Goal: Task Accomplishment & Management: Use online tool/utility

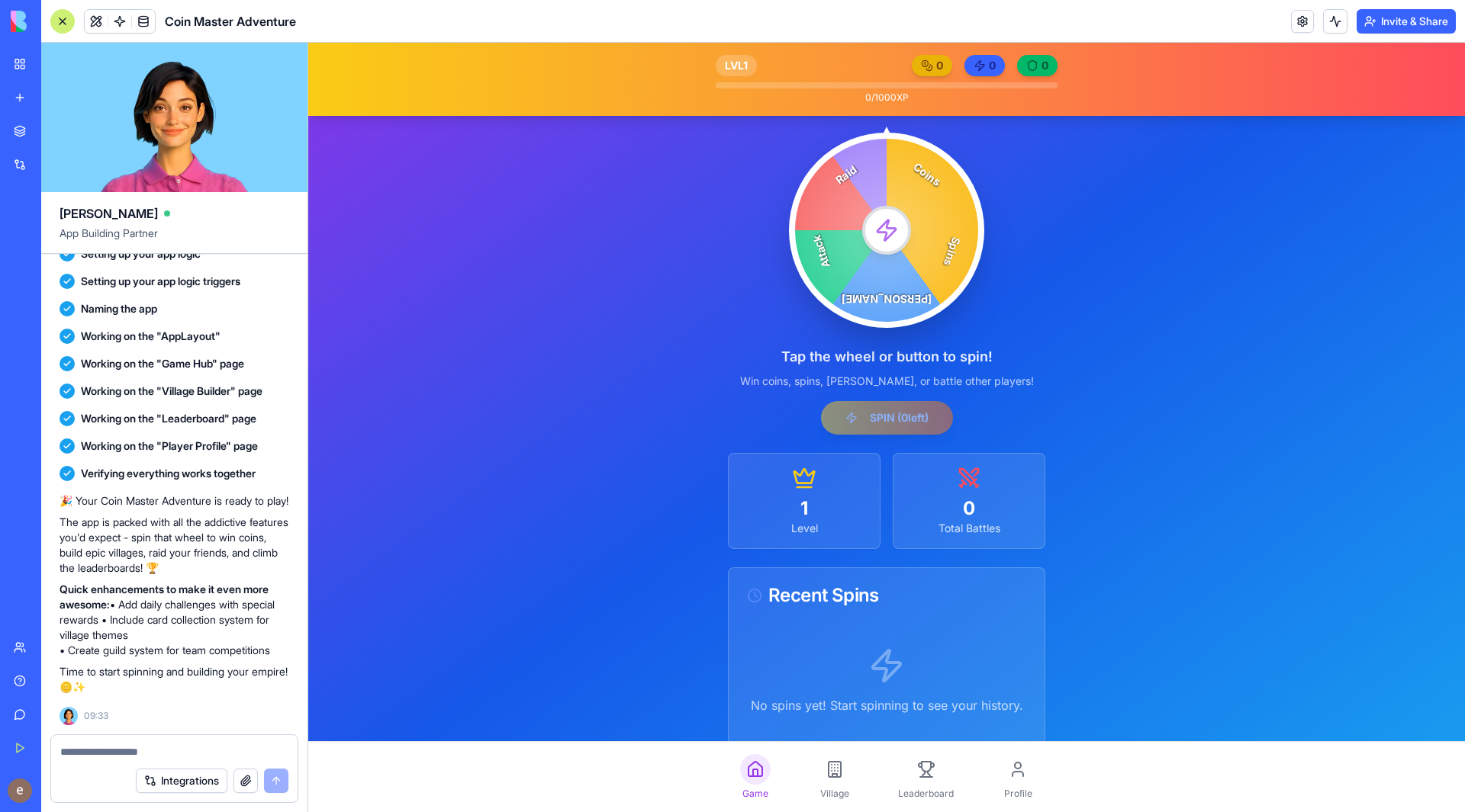
scroll to position [81, 0]
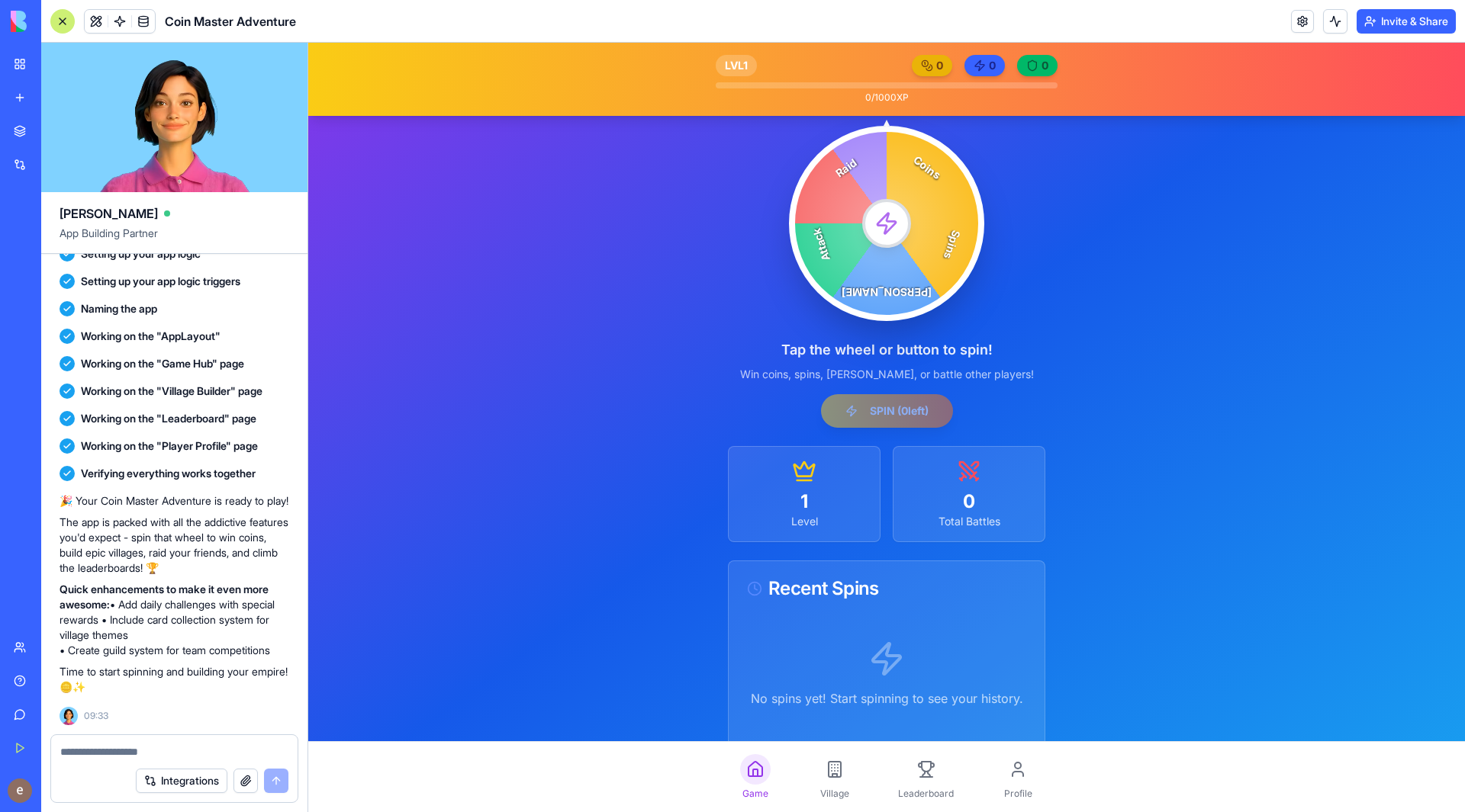
click at [878, 220] on icon at bounding box center [887, 224] width 25 height 25
click at [883, 419] on div "Coins Spins [PERSON_NAME] Attack Raid Tap the wheel or button to spin! Win coin…" at bounding box center [887, 277] width 318 height 302
click at [874, 224] on icon at bounding box center [887, 224] width 25 height 25
click at [932, 196] on div "Coins Spins [PERSON_NAME] Attack Raid" at bounding box center [887, 223] width 196 height 196
click at [728, 58] on span "LVL 1" at bounding box center [736, 66] width 23 height 15
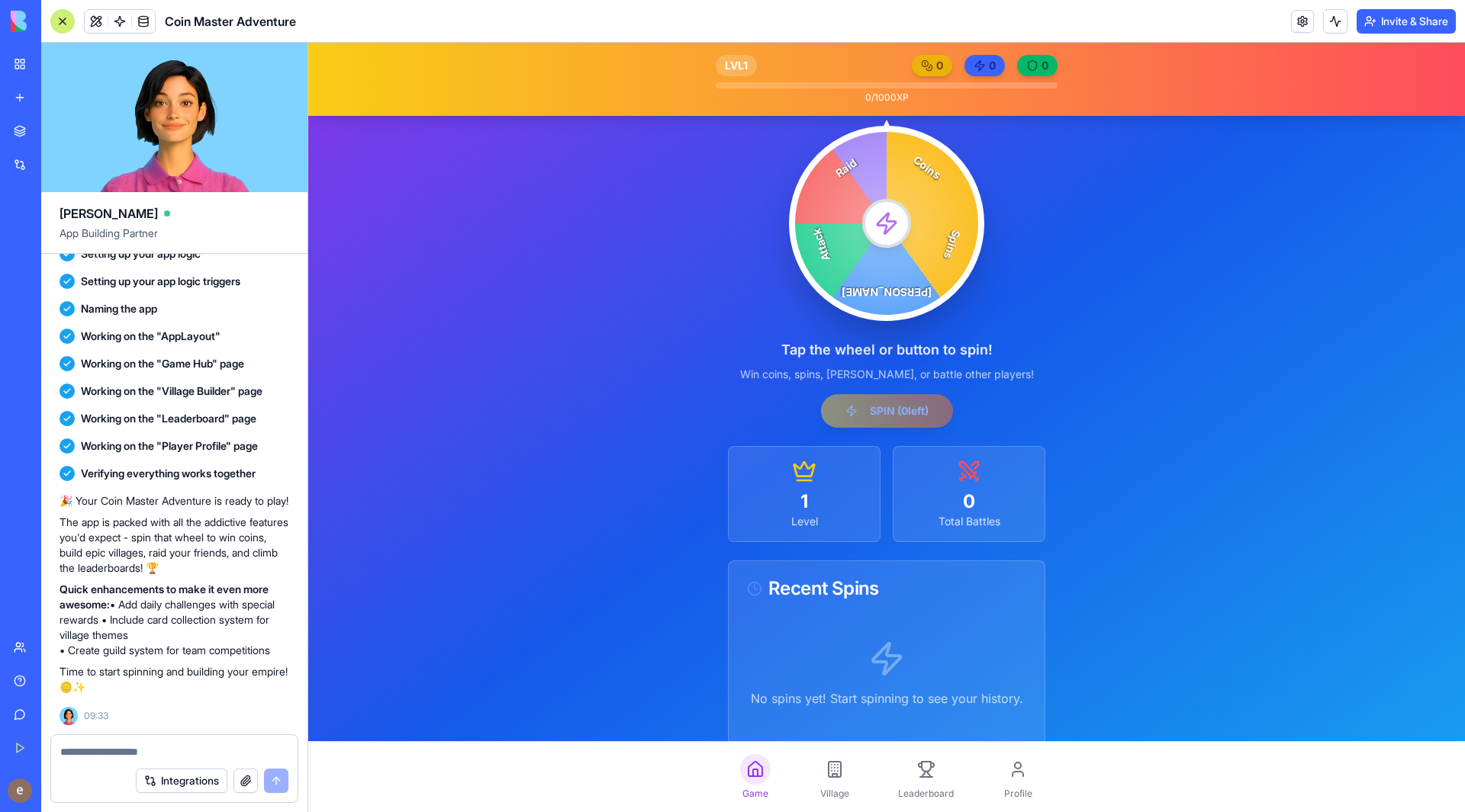
click at [923, 63] on icon at bounding box center [927, 66] width 12 height 12
click at [1334, 25] on button at bounding box center [1335, 21] width 25 height 25
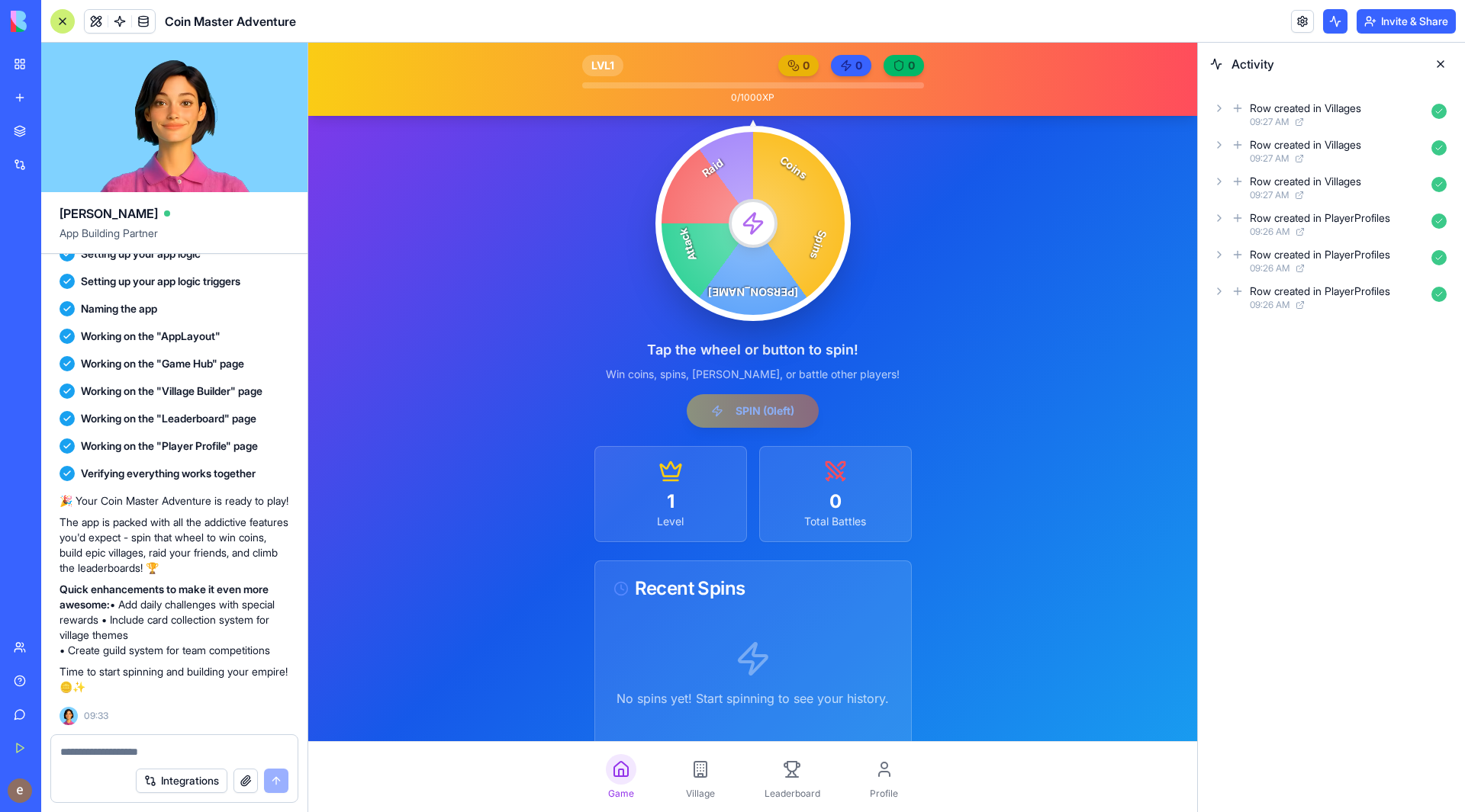
click at [1334, 25] on button at bounding box center [1335, 21] width 25 height 25
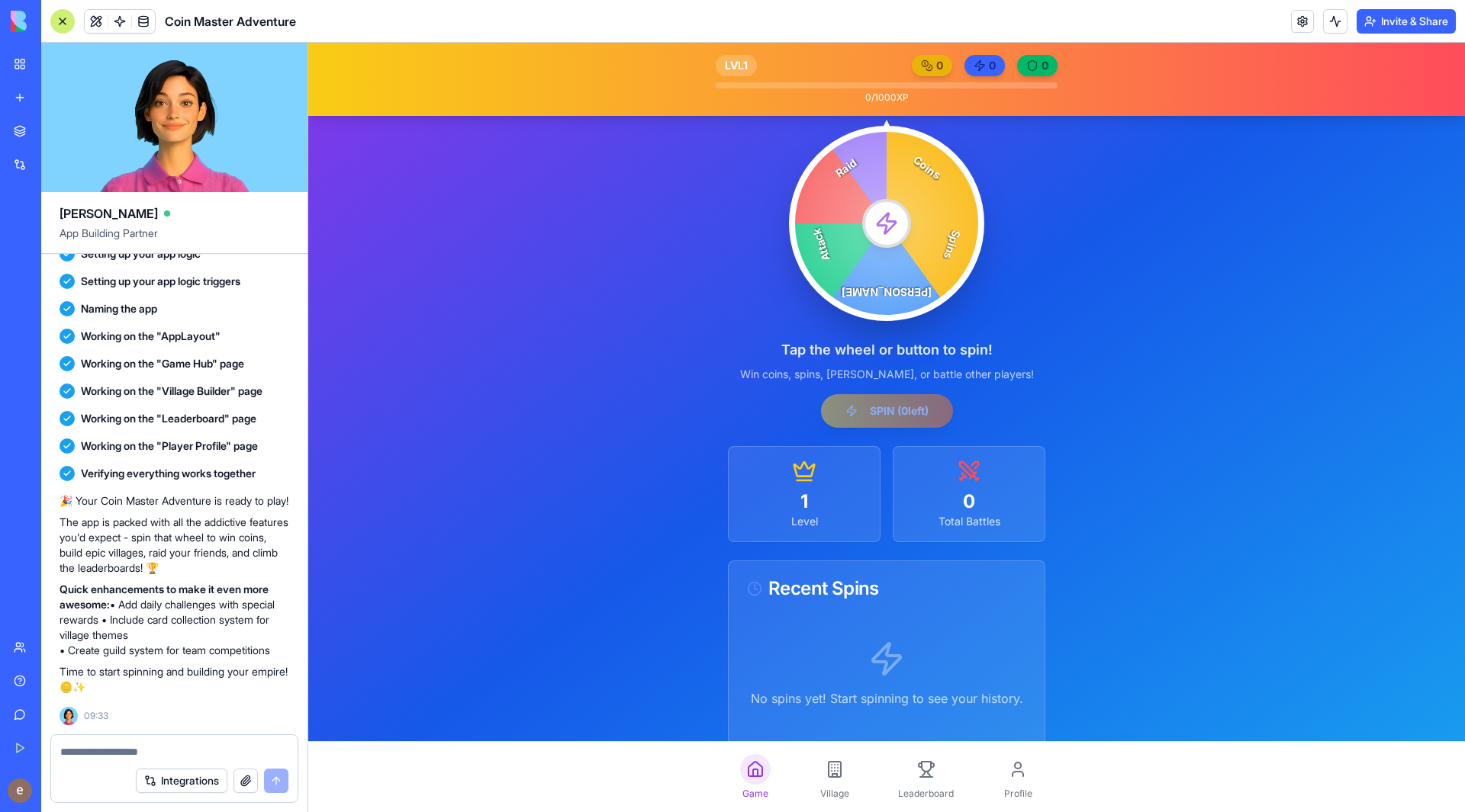
click at [830, 777] on rect at bounding box center [835, 770] width 12 height 15
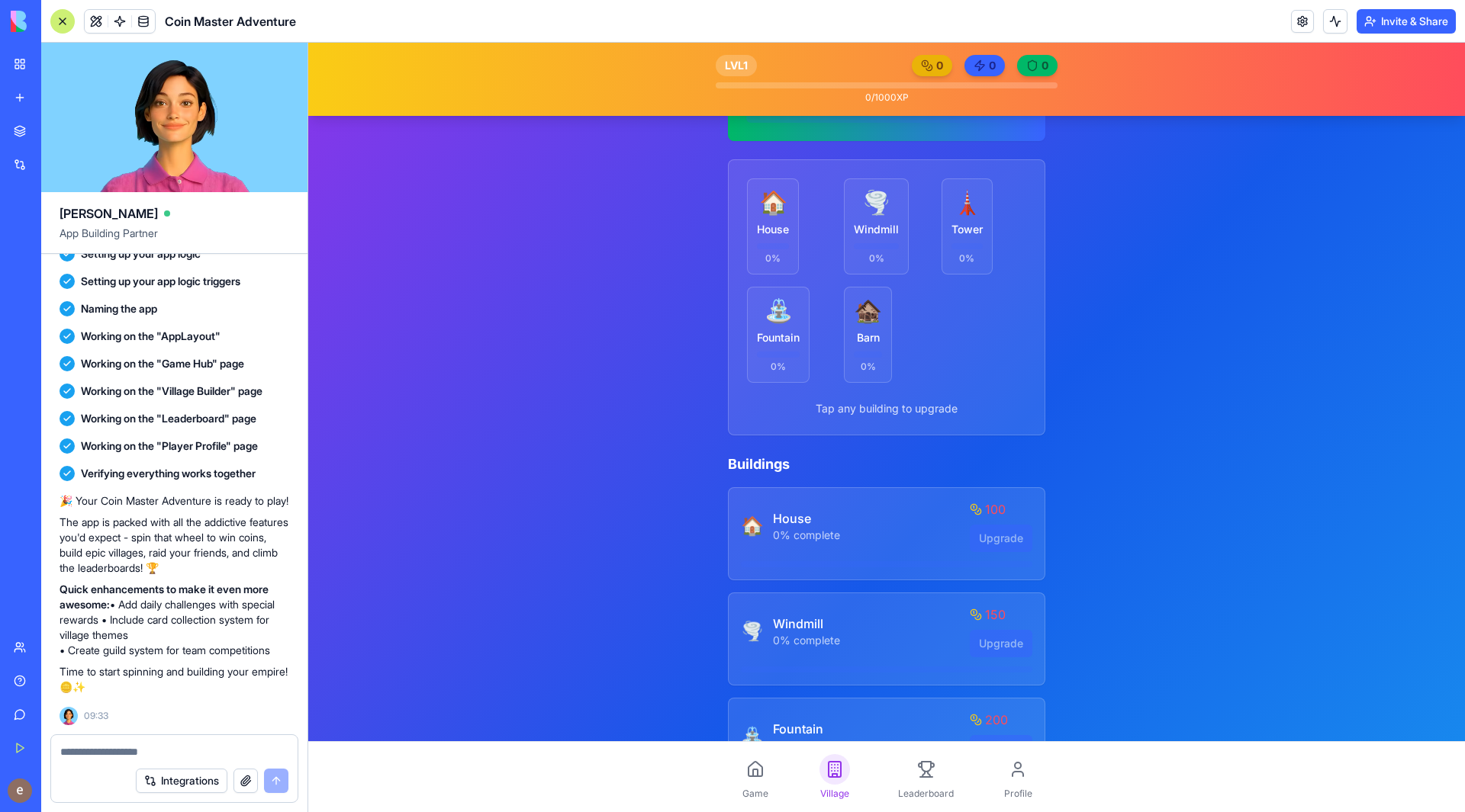
click at [875, 769] on div "Game Village Leaderboard Profile" at bounding box center [887, 777] width 342 height 71
click at [939, 774] on link "Leaderboard" at bounding box center [926, 777] width 68 height 58
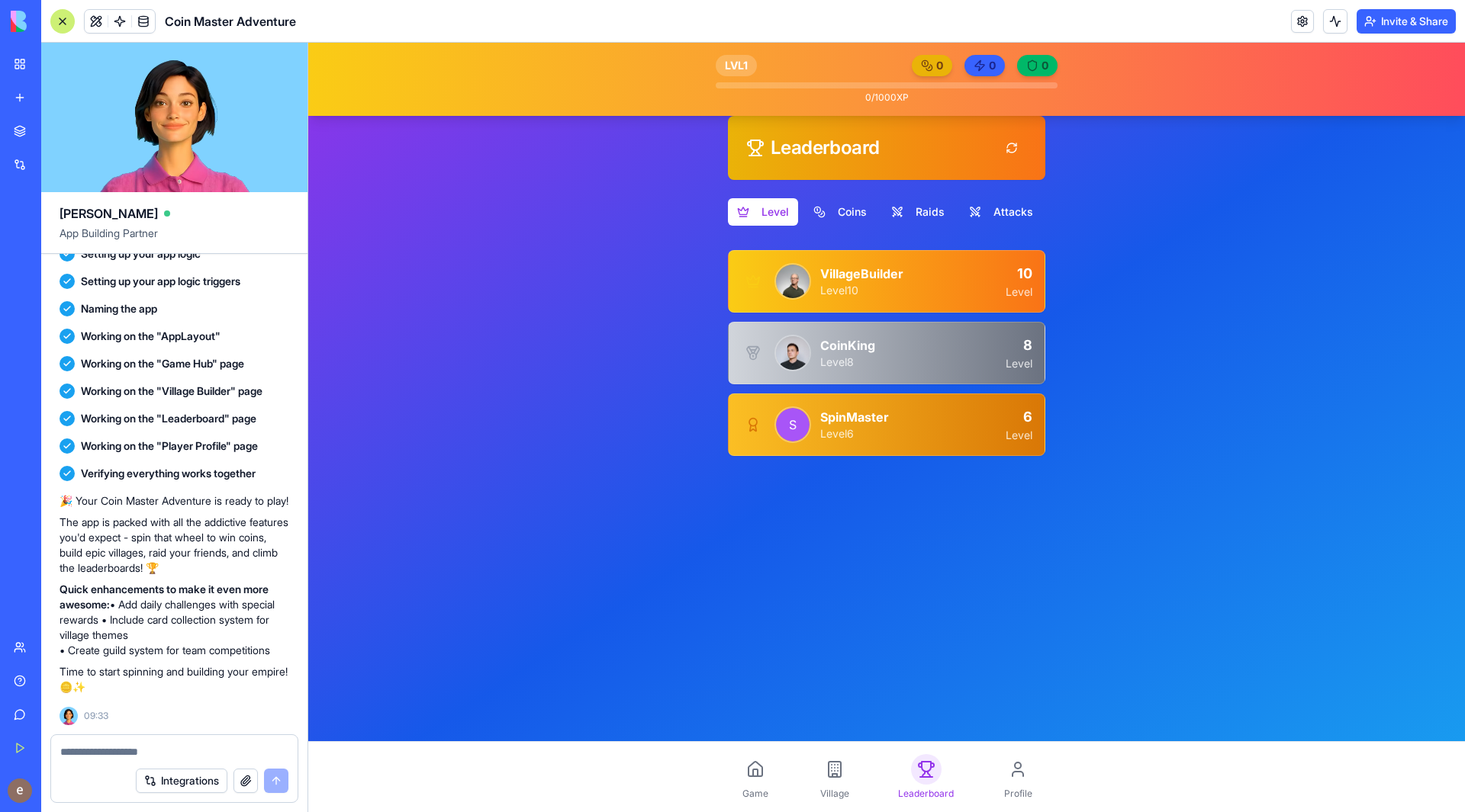
click at [984, 776] on div "Game Village Leaderboard Profile" at bounding box center [887, 777] width 342 height 71
click at [1005, 775] on div at bounding box center [1018, 770] width 31 height 31
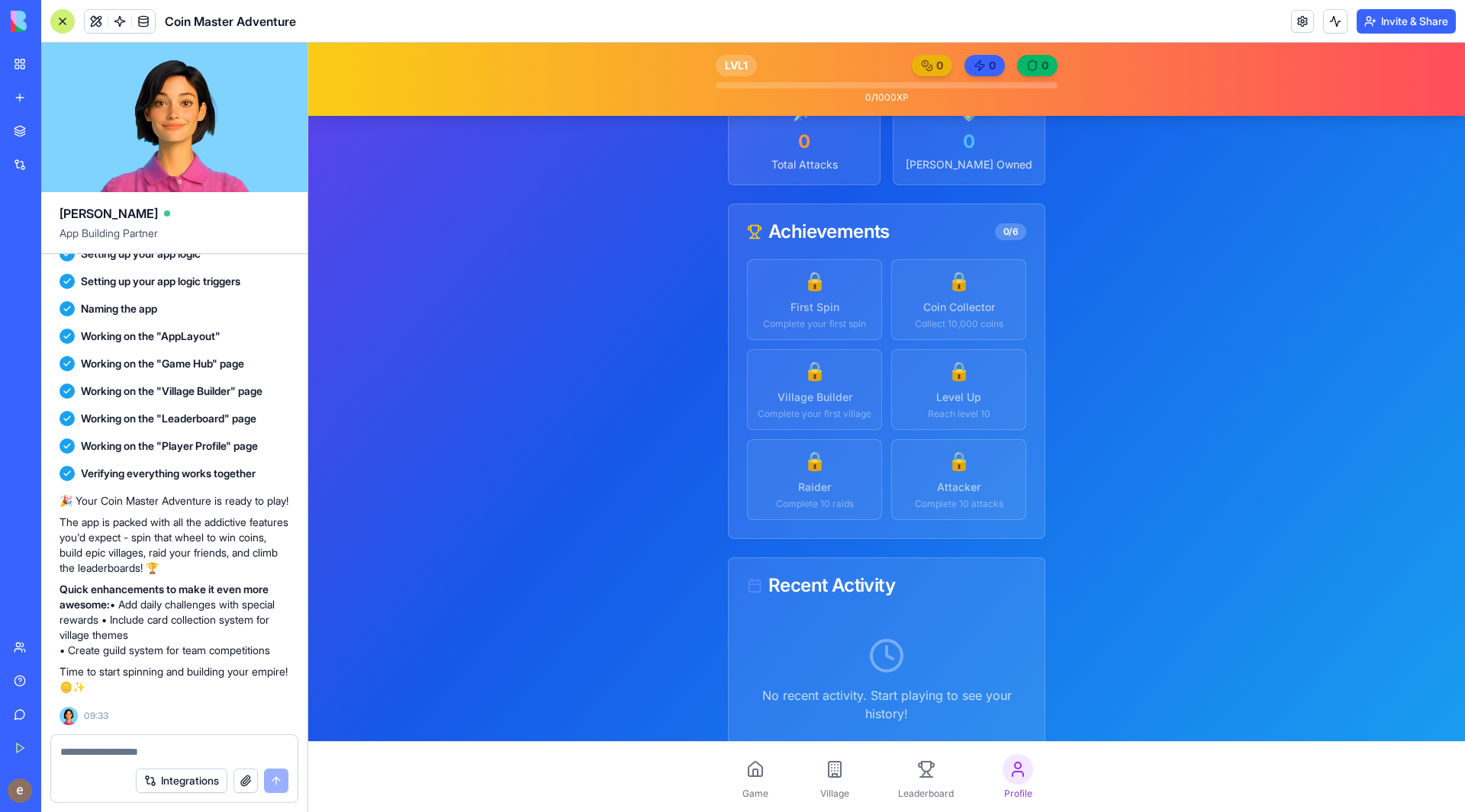
click at [753, 770] on icon at bounding box center [756, 773] width 5 height 7
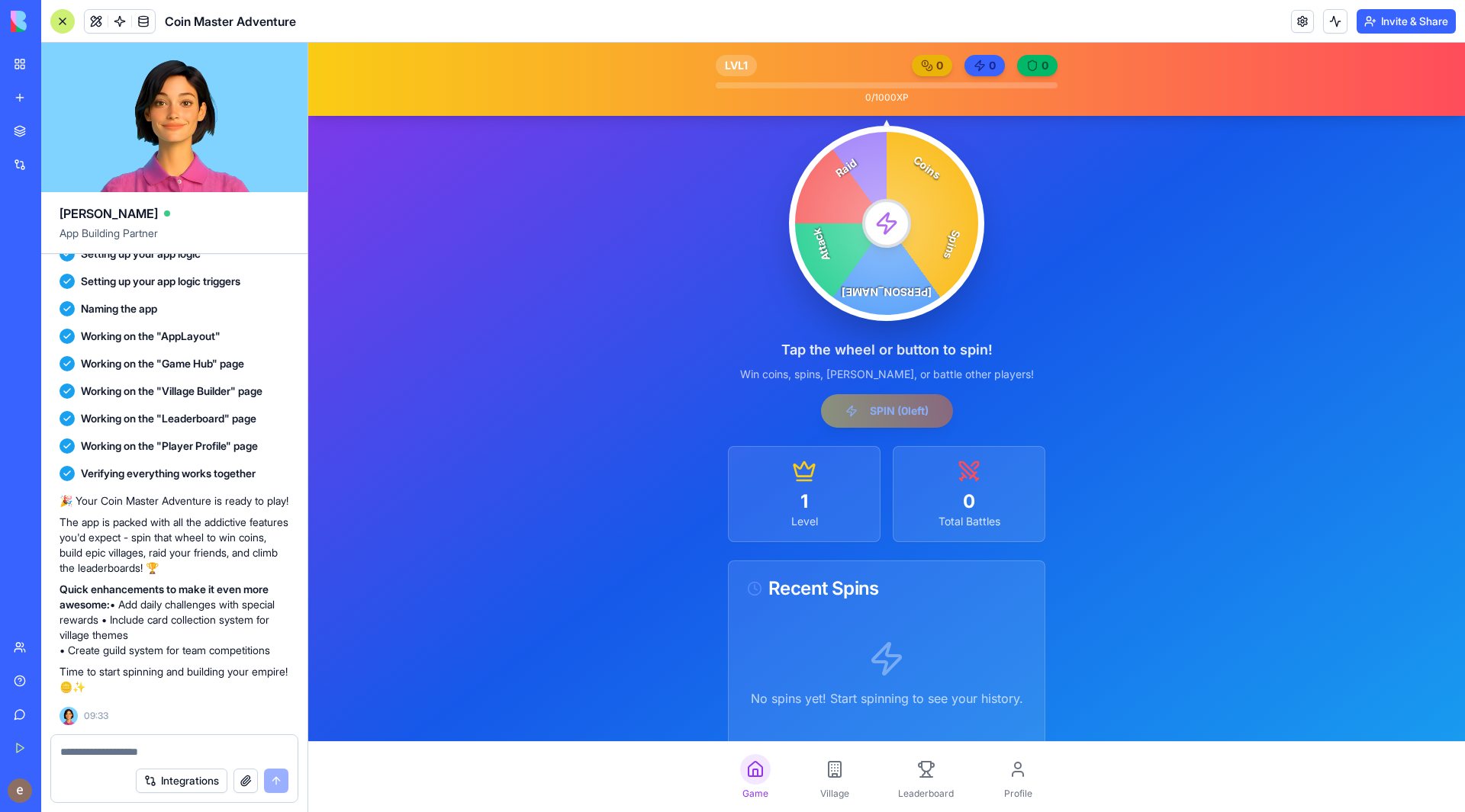
click at [143, 749] on textarea at bounding box center [174, 752] width 228 height 15
type textarea "**********"
click at [278, 778] on button "submit" at bounding box center [276, 781] width 25 height 25
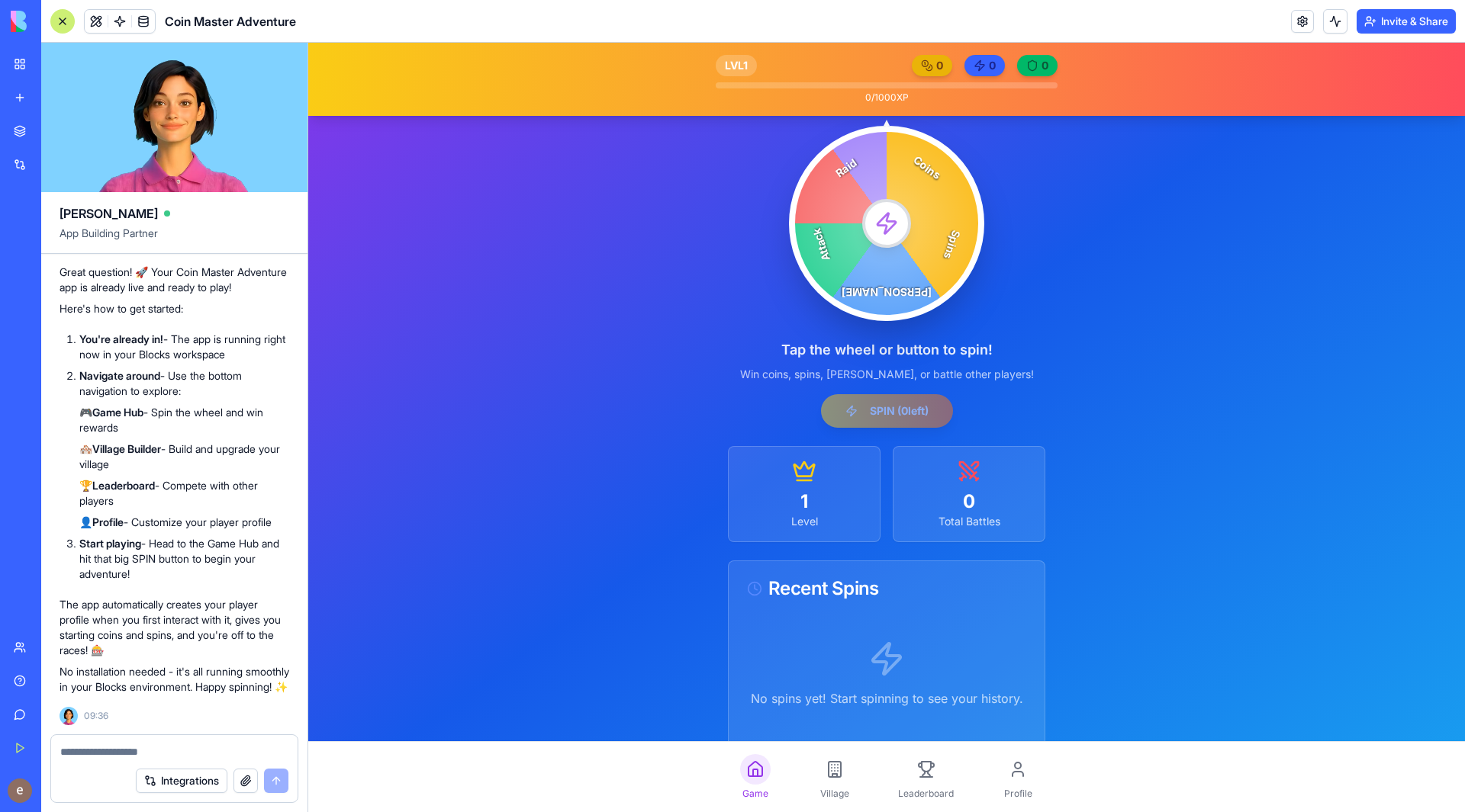
scroll to position [755, 0]
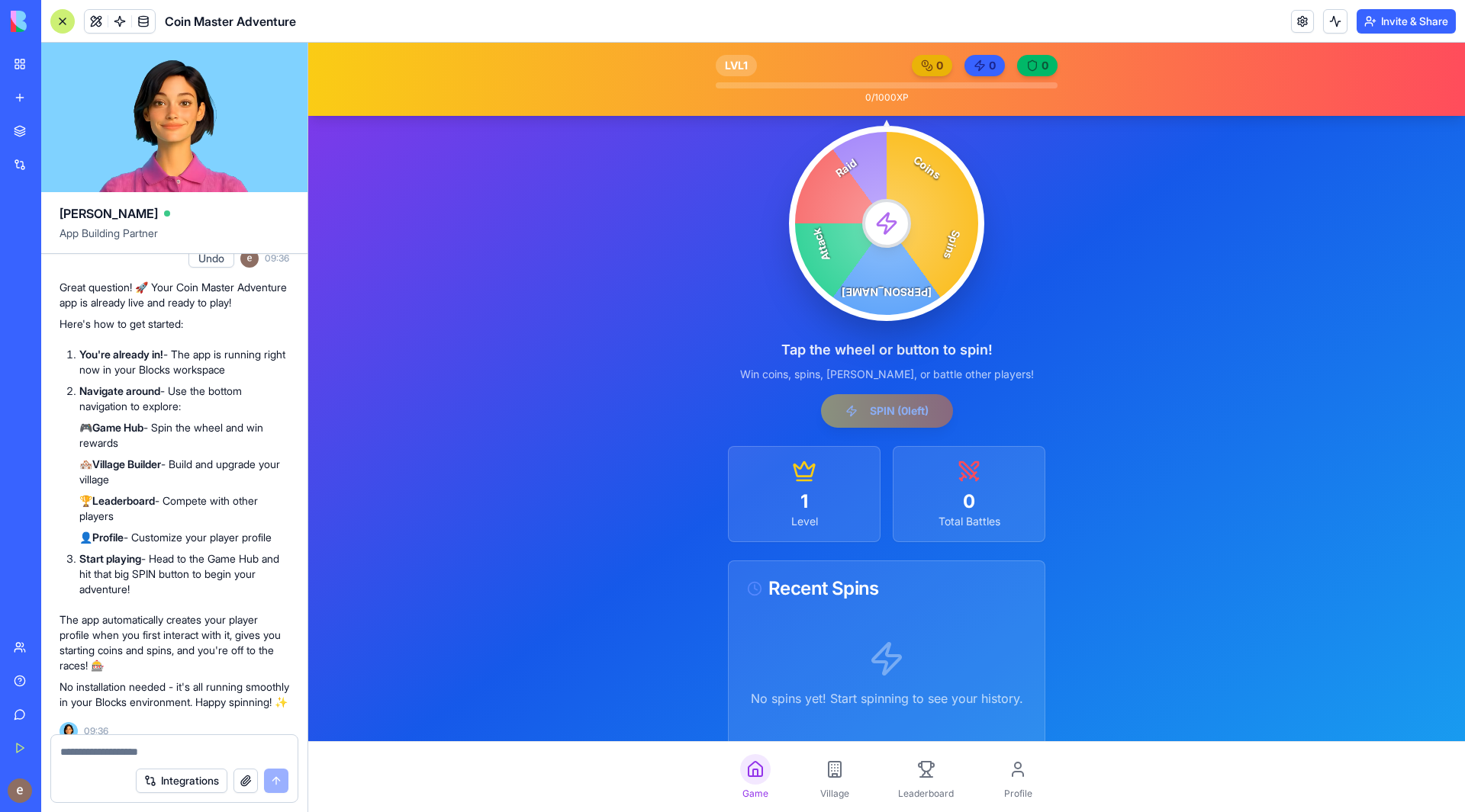
click at [907, 216] on div "Coins Spins [PERSON_NAME] Attack Raid" at bounding box center [887, 223] width 196 height 196
click at [880, 228] on icon at bounding box center [887, 224] width 18 height 21
click at [164, 745] on textarea at bounding box center [174, 752] width 228 height 15
type textarea "**********"
click at [276, 794] on div "Integrations" at bounding box center [174, 781] width 246 height 43
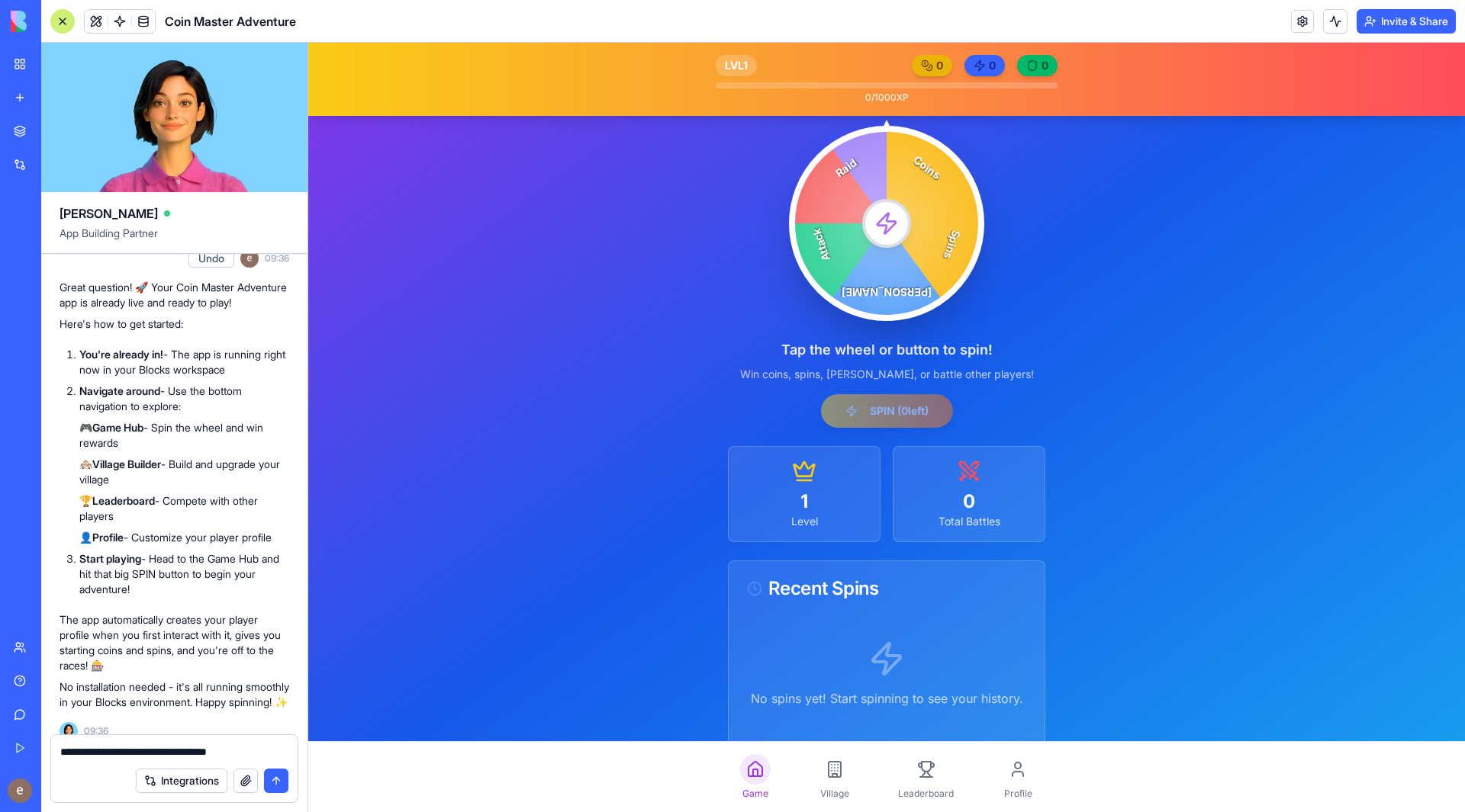
click at [278, 784] on button "submit" at bounding box center [276, 781] width 25 height 25
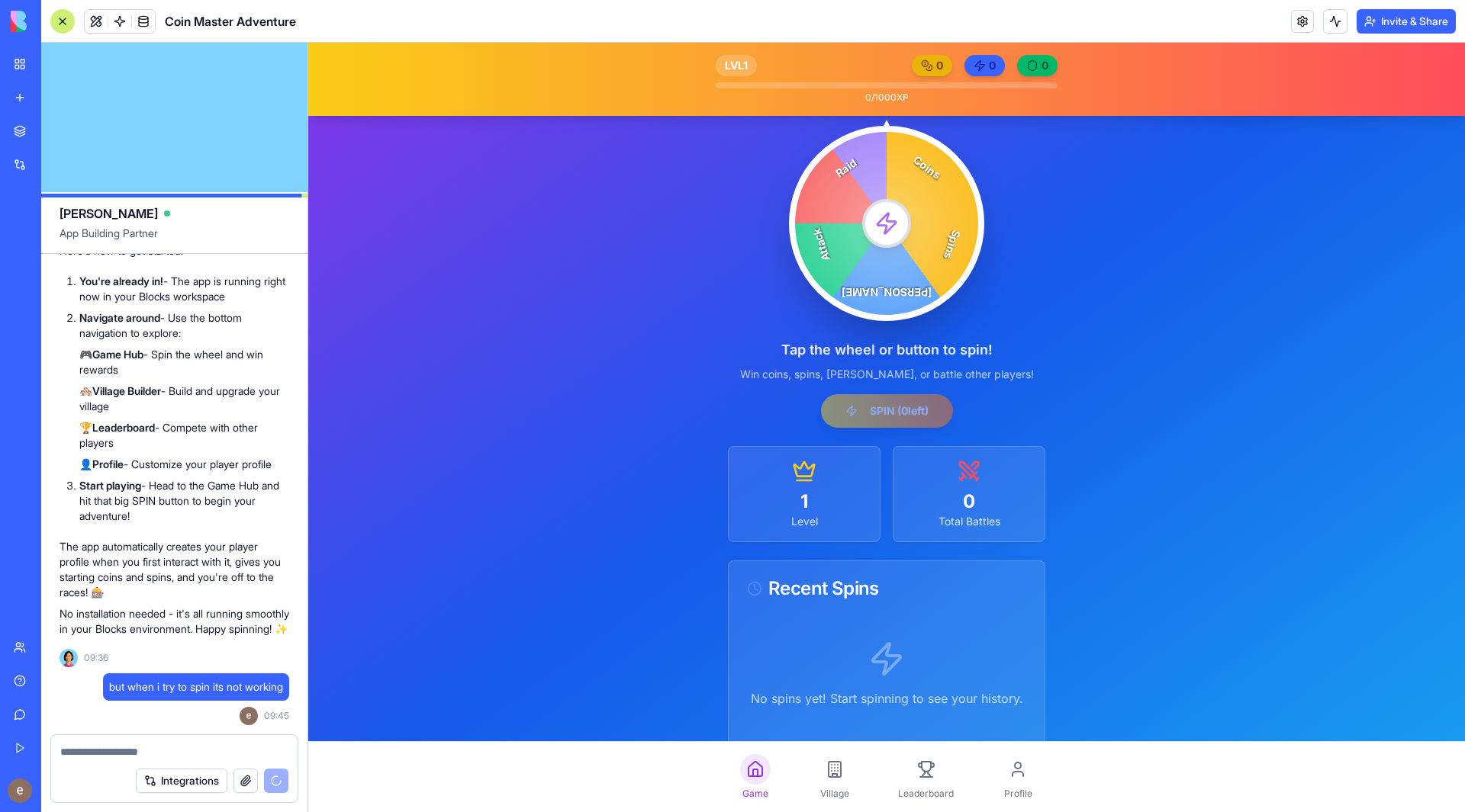
scroll to position [1329, 0]
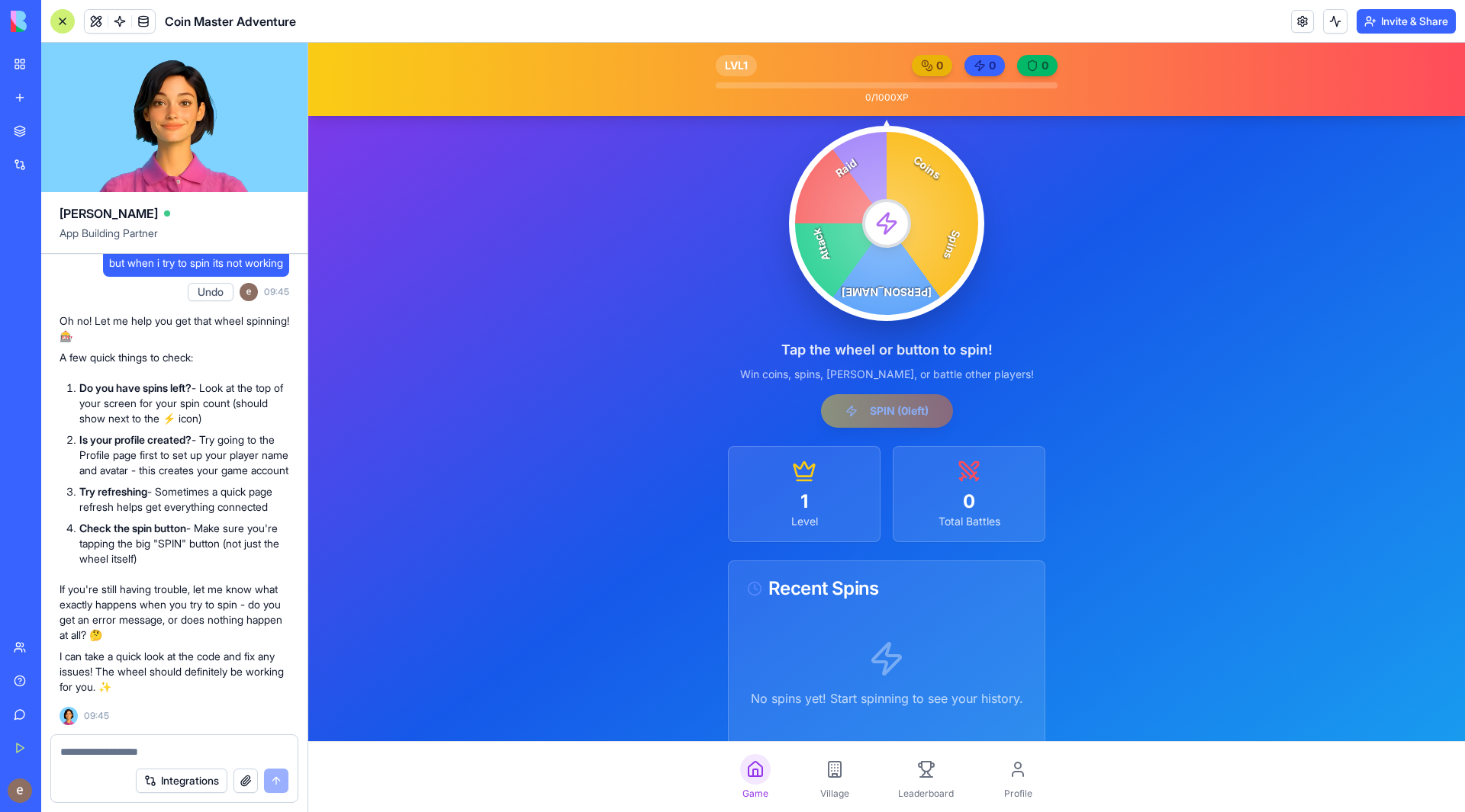
click at [887, 219] on icon at bounding box center [887, 224] width 25 height 25
click at [191, 748] on textarea at bounding box center [174, 752] width 228 height 15
type textarea "**********"
click at [279, 784] on button "submit" at bounding box center [276, 781] width 25 height 25
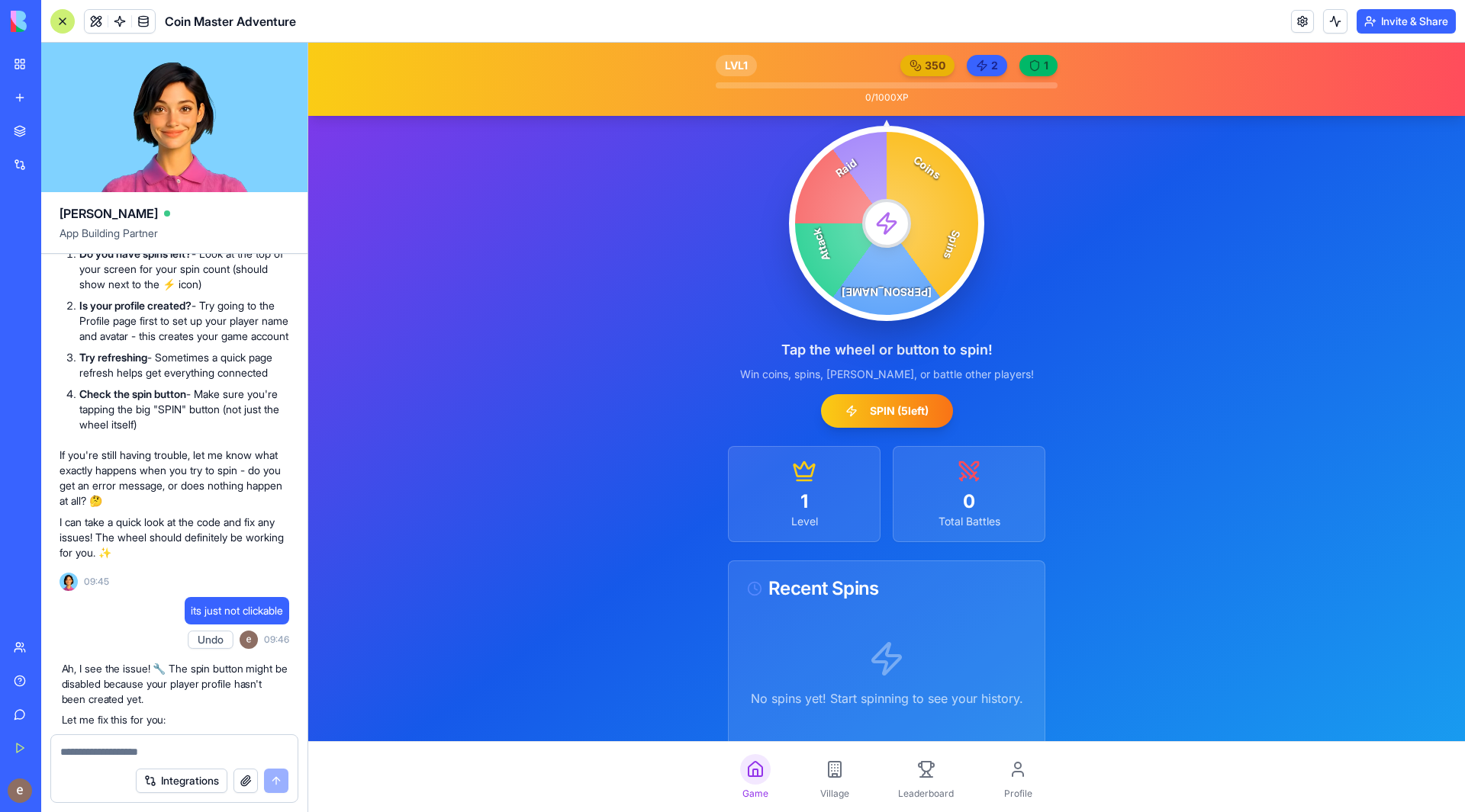
scroll to position [1875, 0]
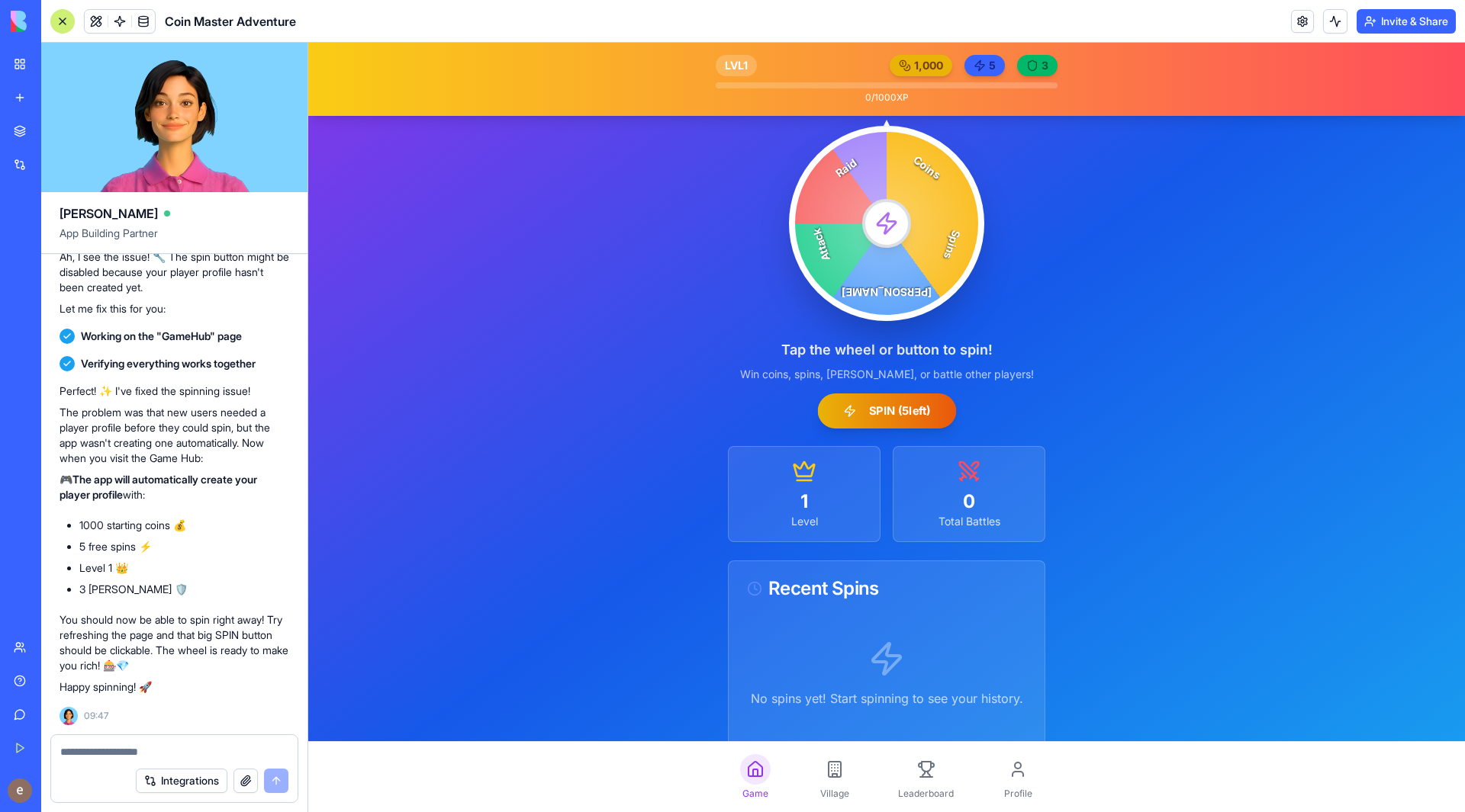
click at [881, 412] on button "SPIN ( 5 left)" at bounding box center [886, 411] width 139 height 35
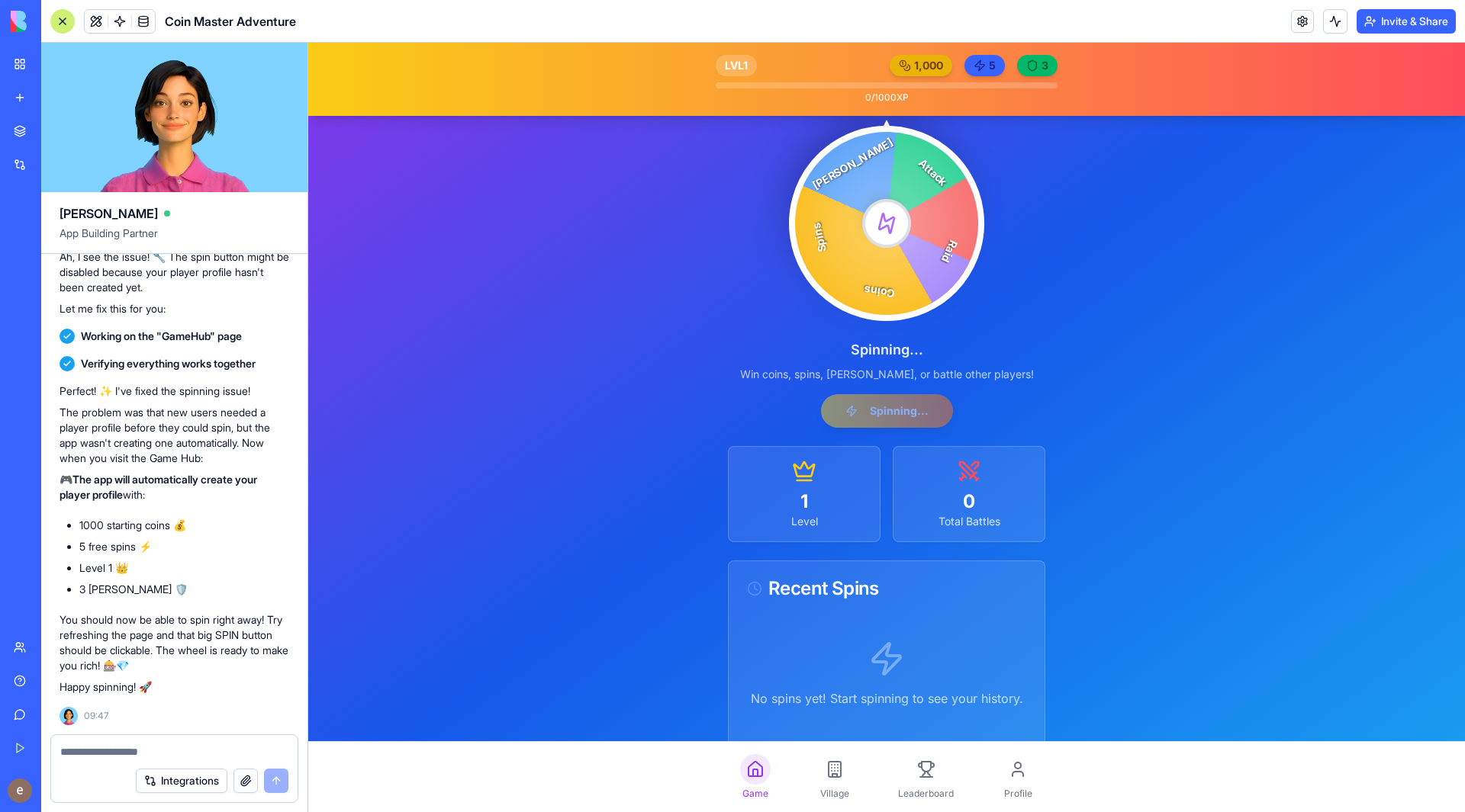
click at [172, 754] on textarea at bounding box center [174, 752] width 228 height 15
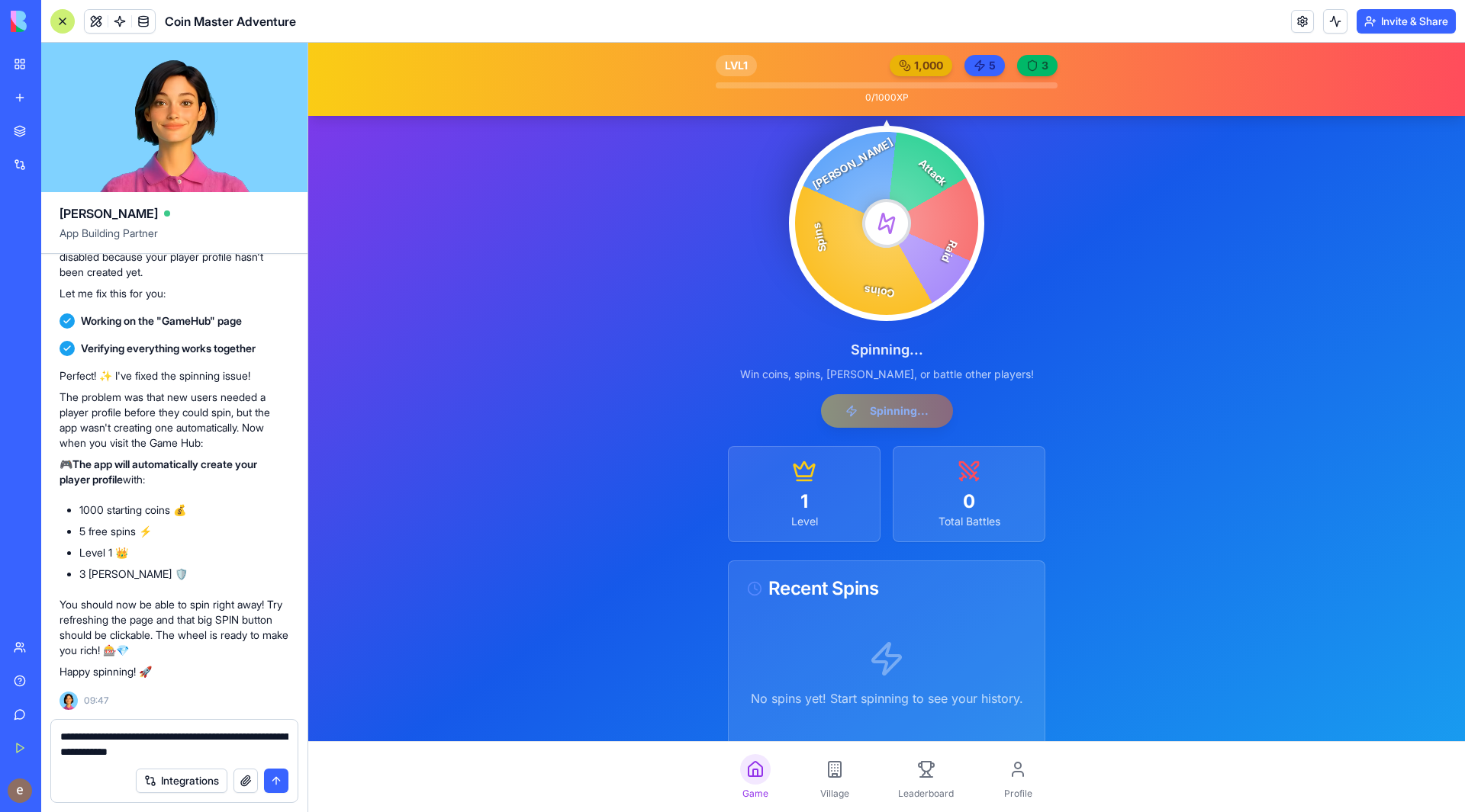
click at [71, 756] on textarea "**********" at bounding box center [174, 745] width 228 height 31
type textarea "**********"
click at [280, 784] on button "submit" at bounding box center [276, 781] width 25 height 25
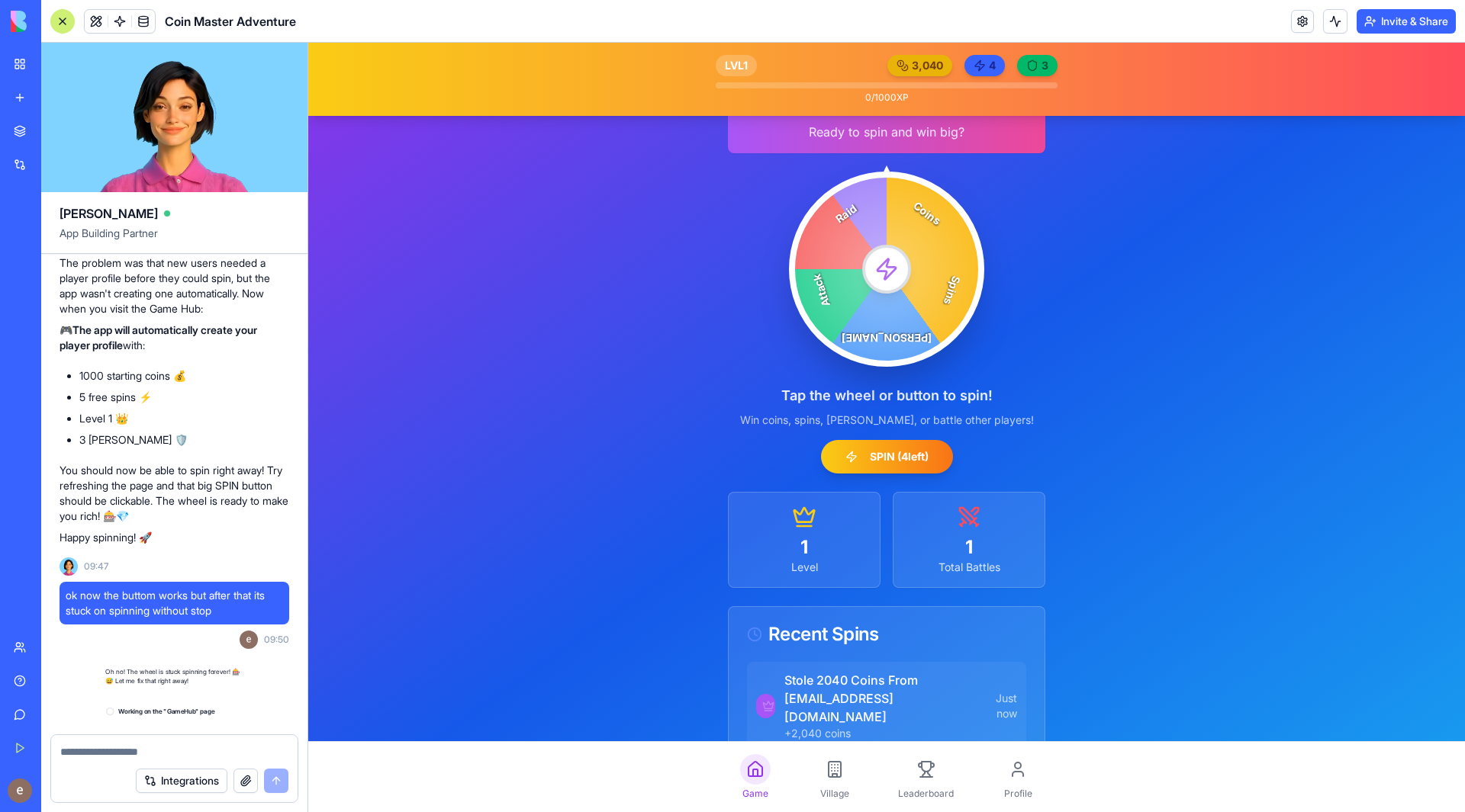
scroll to position [2406, 0]
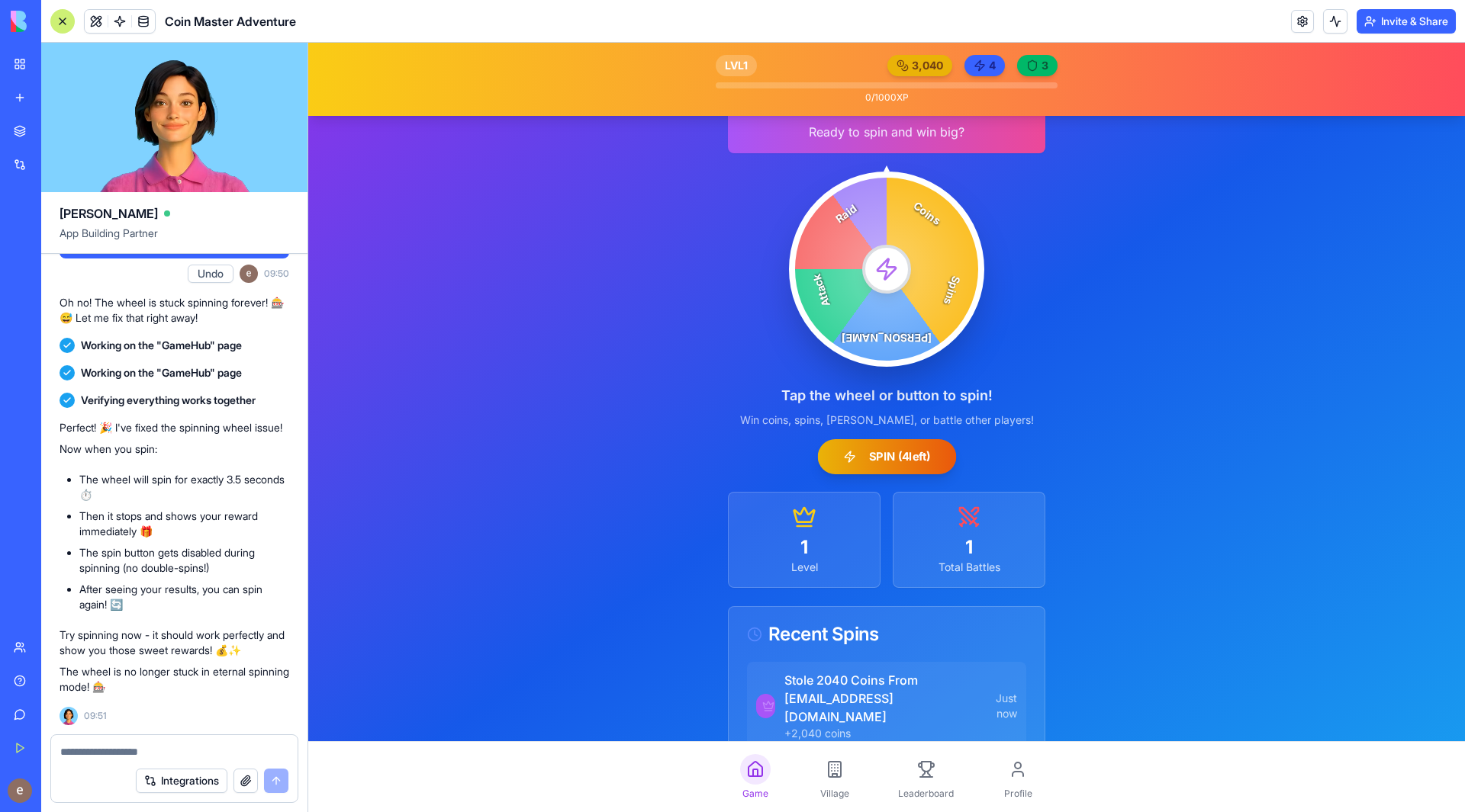
click at [889, 466] on button "SPIN ( 4 left)" at bounding box center [886, 457] width 139 height 35
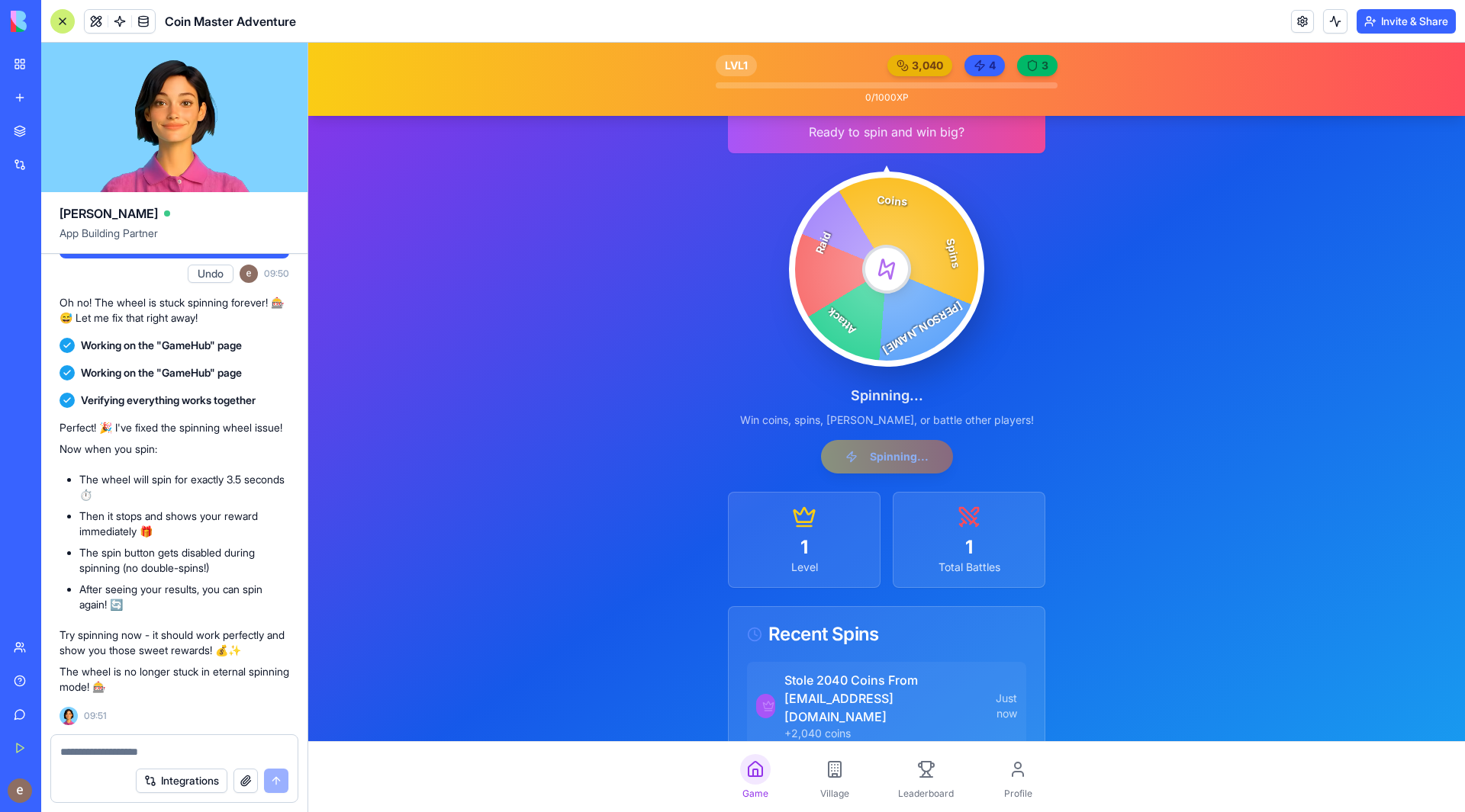
click at [162, 751] on textarea at bounding box center [174, 752] width 228 height 15
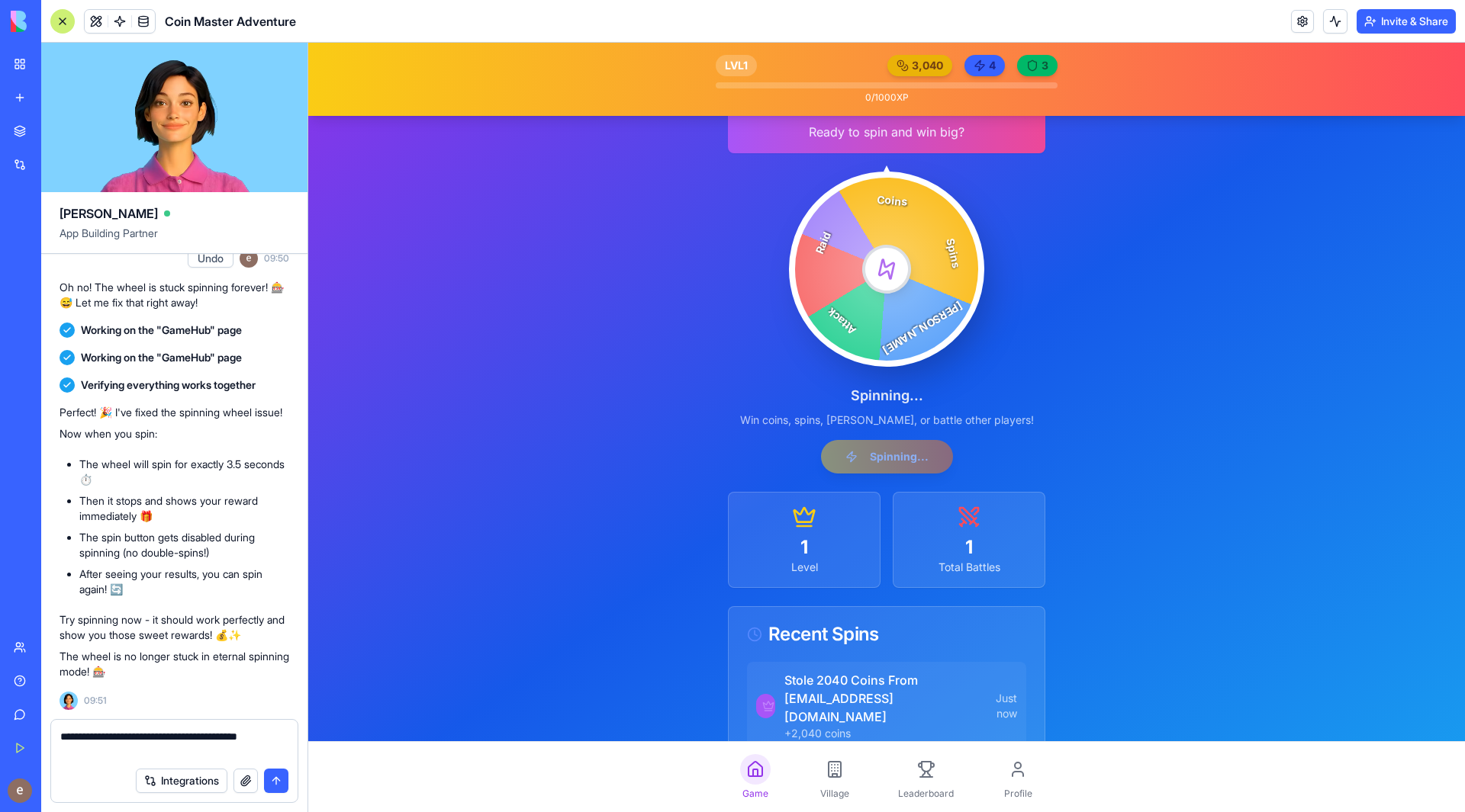
type textarea "**********"
click at [282, 781] on button "submit" at bounding box center [276, 781] width 25 height 25
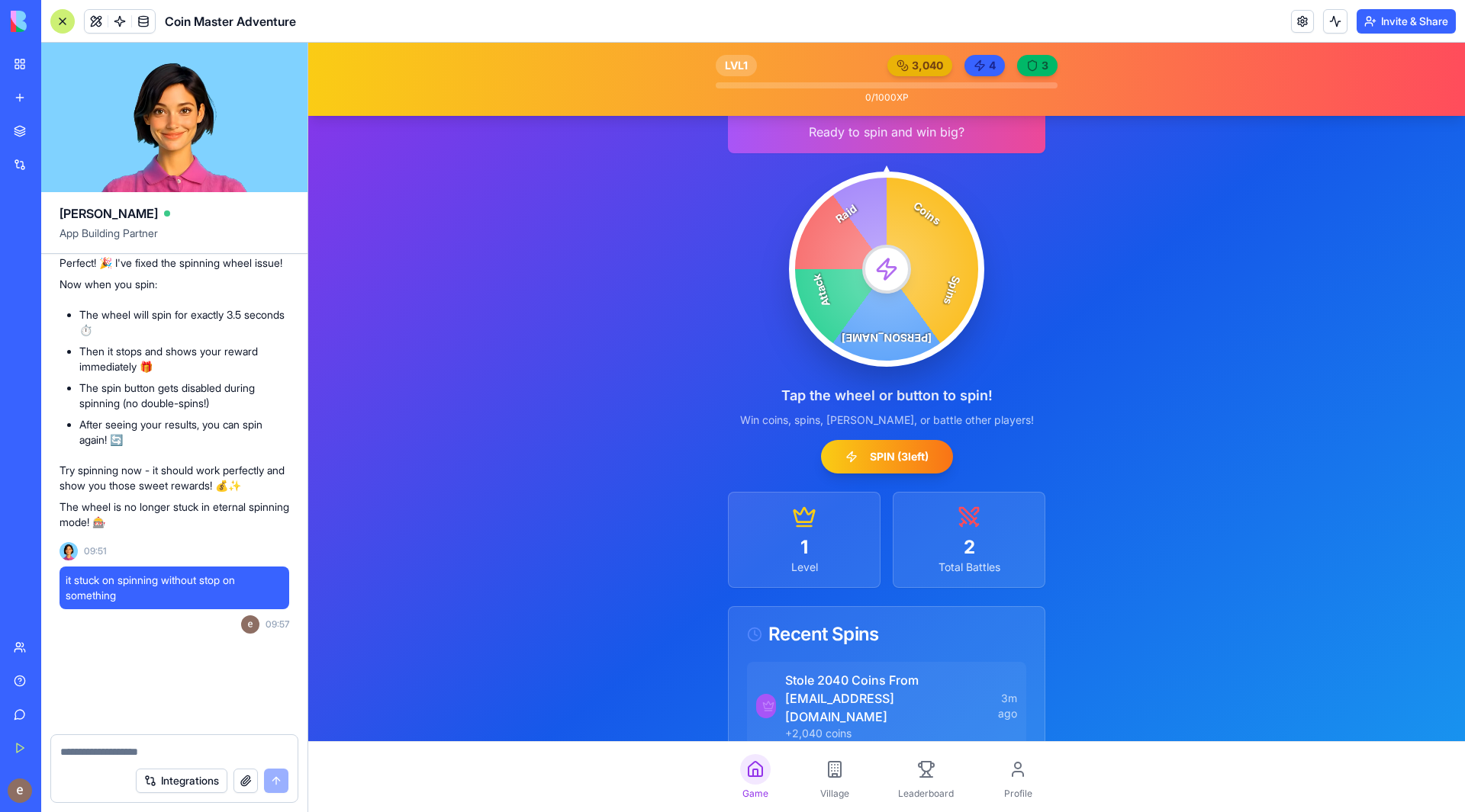
scroll to position [2918, 0]
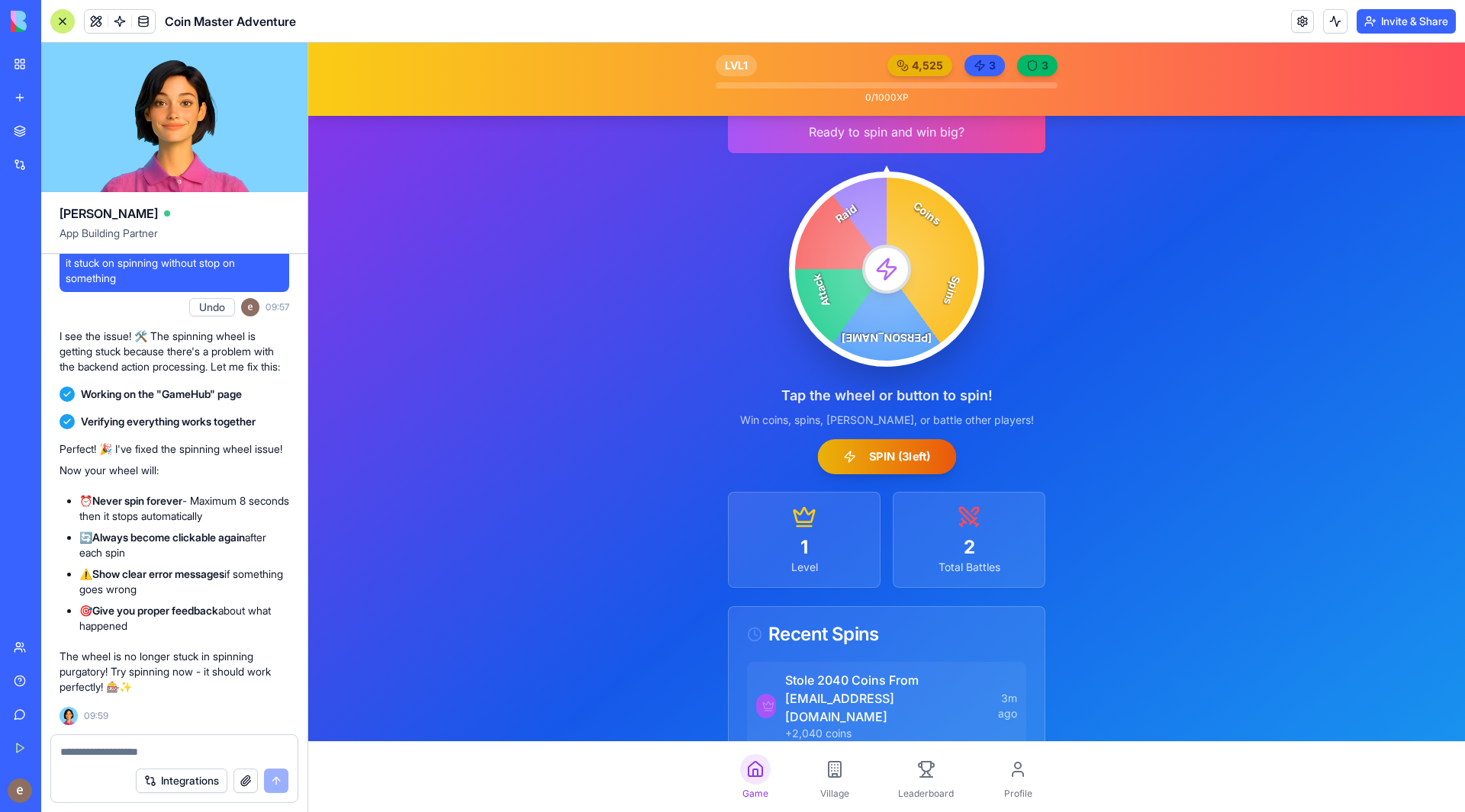
click at [871, 455] on button "SPIN ( 3 left)" at bounding box center [886, 457] width 139 height 35
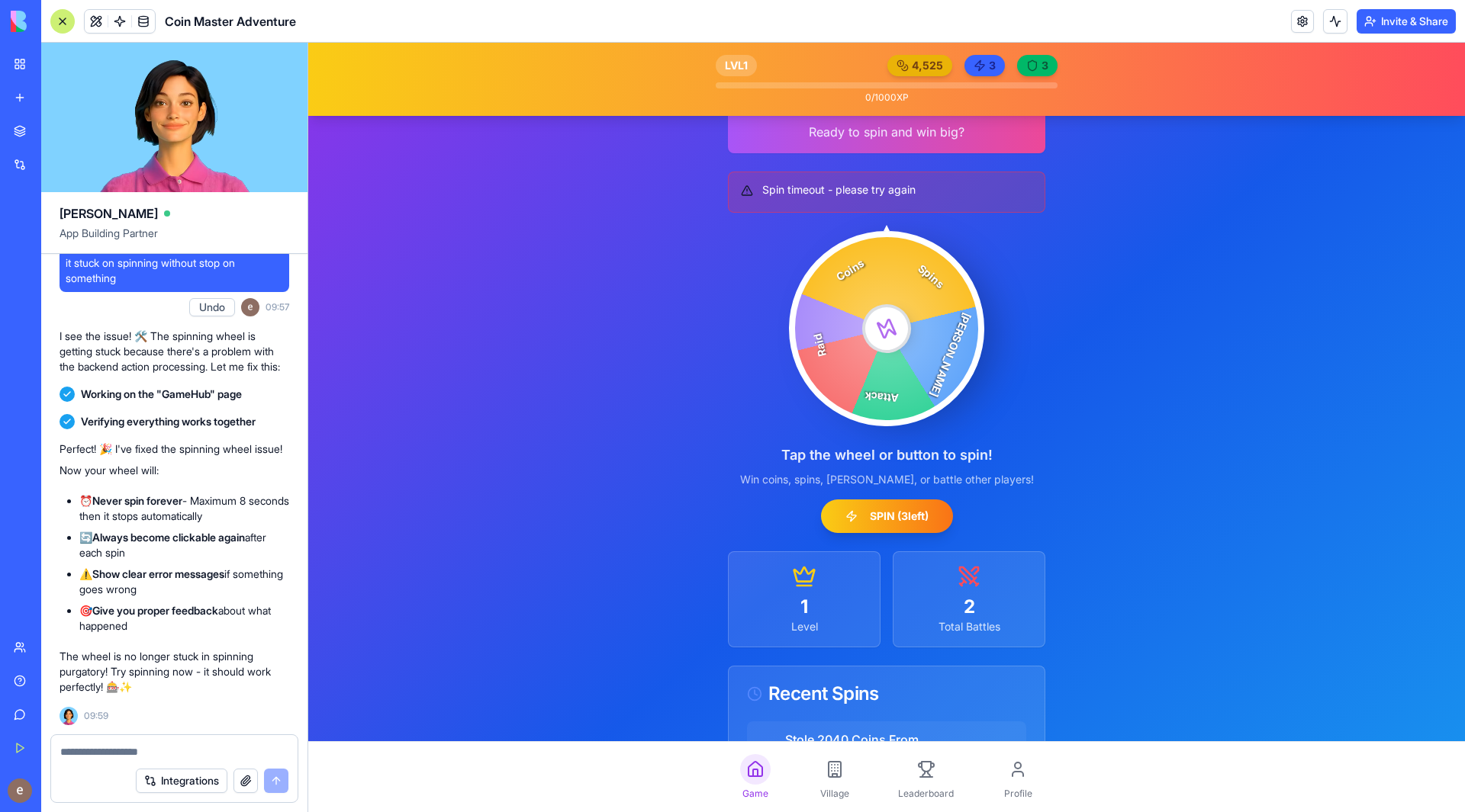
click at [163, 751] on textarea at bounding box center [174, 752] width 228 height 15
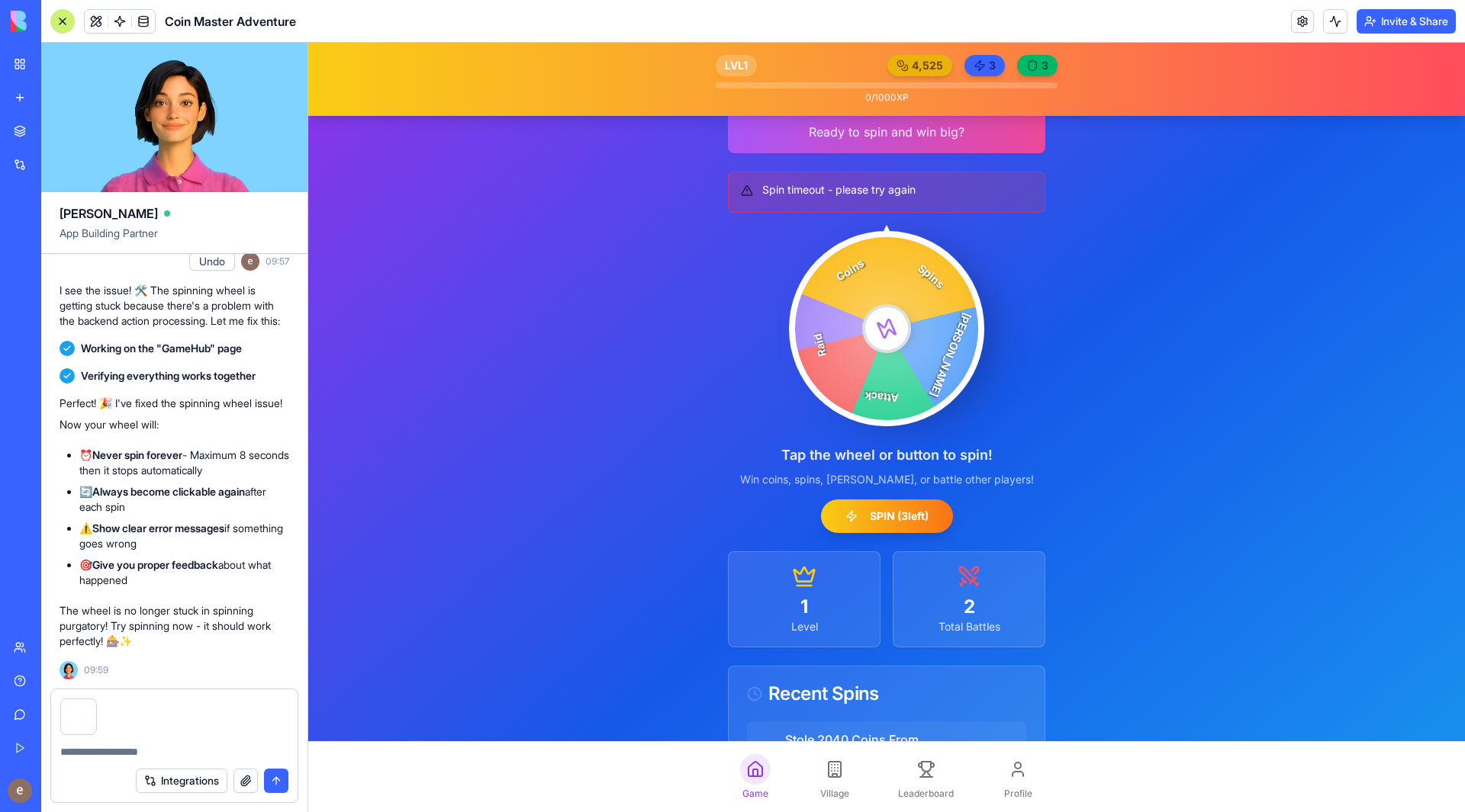
click at [276, 790] on button "submit" at bounding box center [276, 781] width 25 height 25
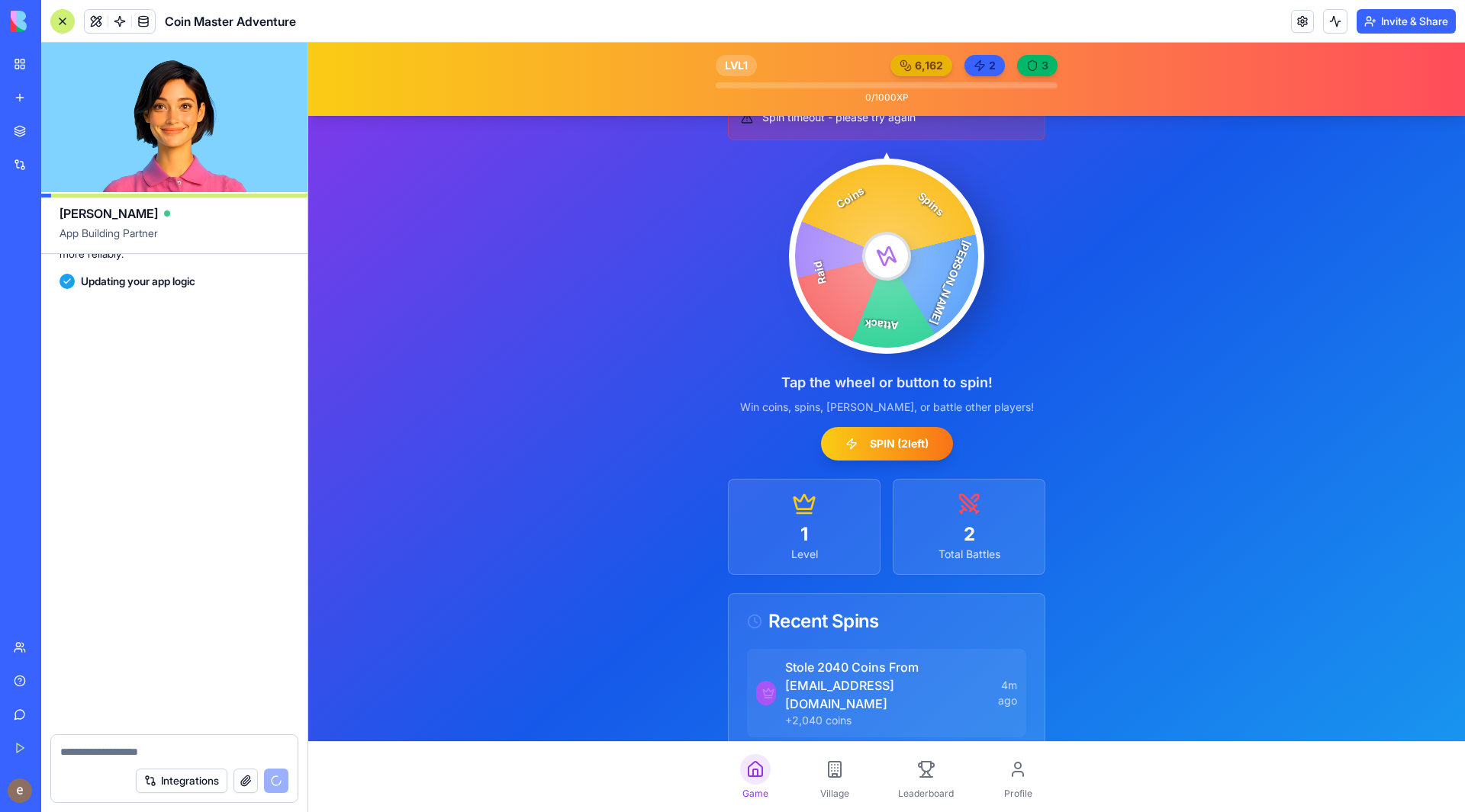
scroll to position [193, 0]
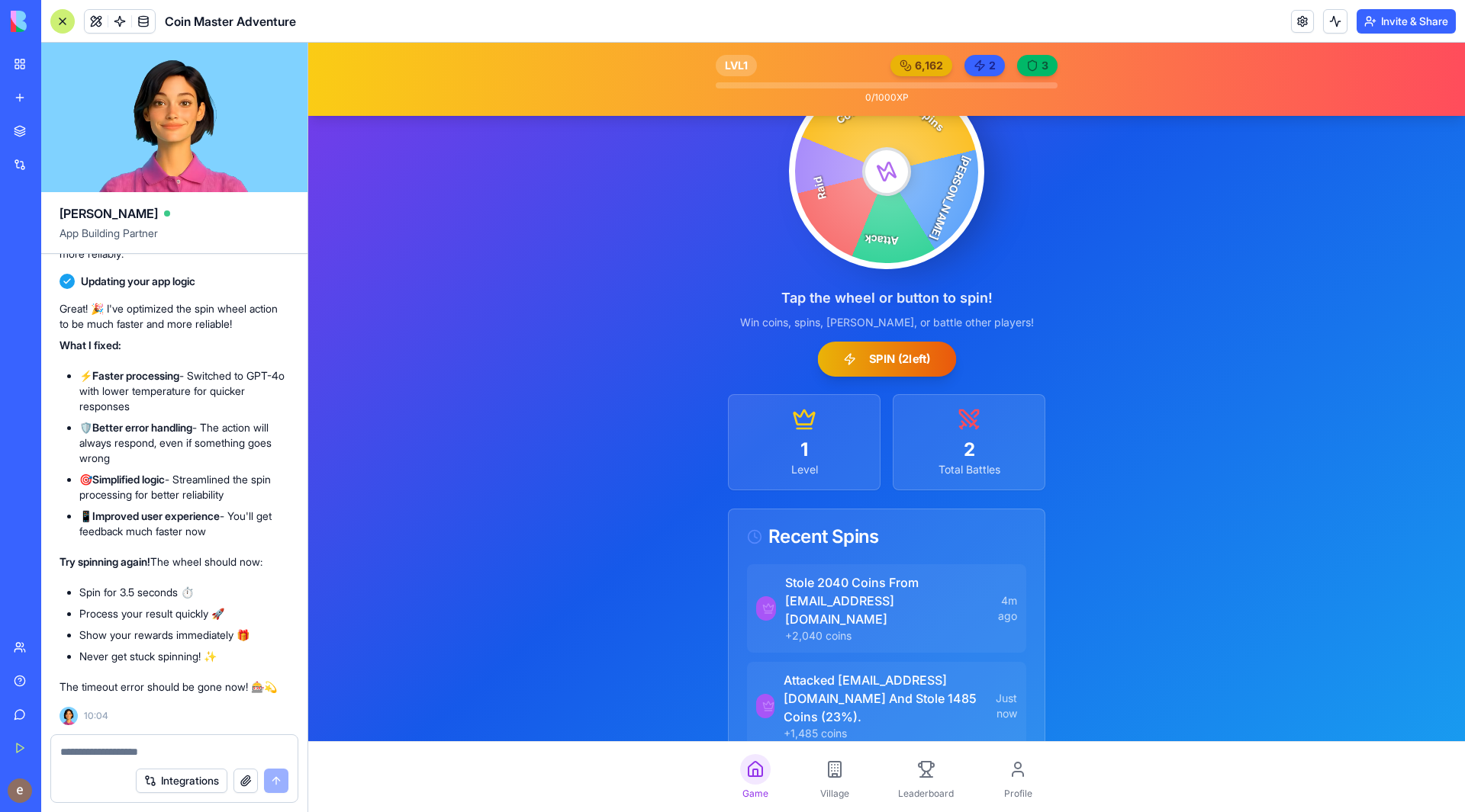
click at [875, 352] on button "SPIN ( 2 left)" at bounding box center [886, 360] width 139 height 35
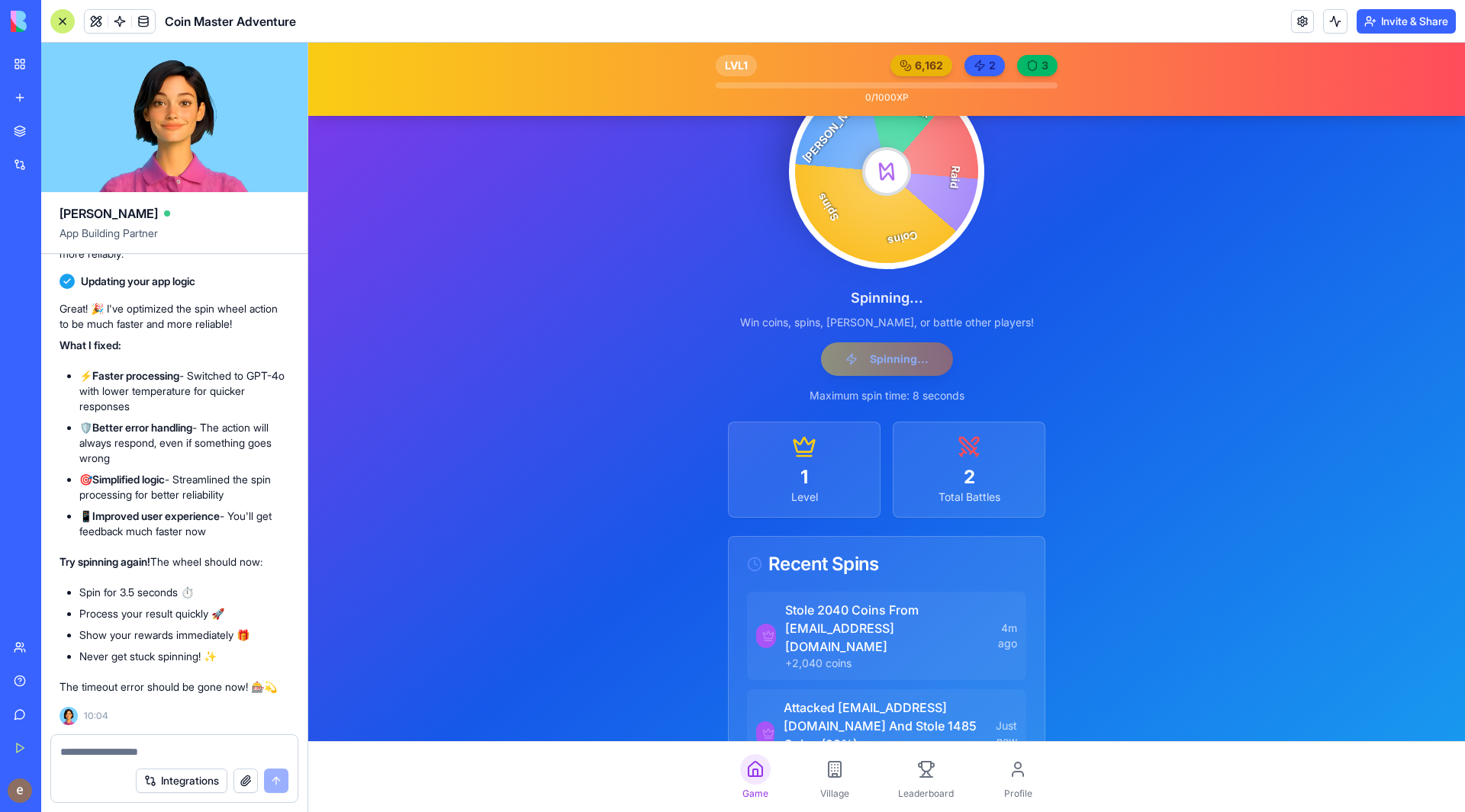
scroll to position [0, 0]
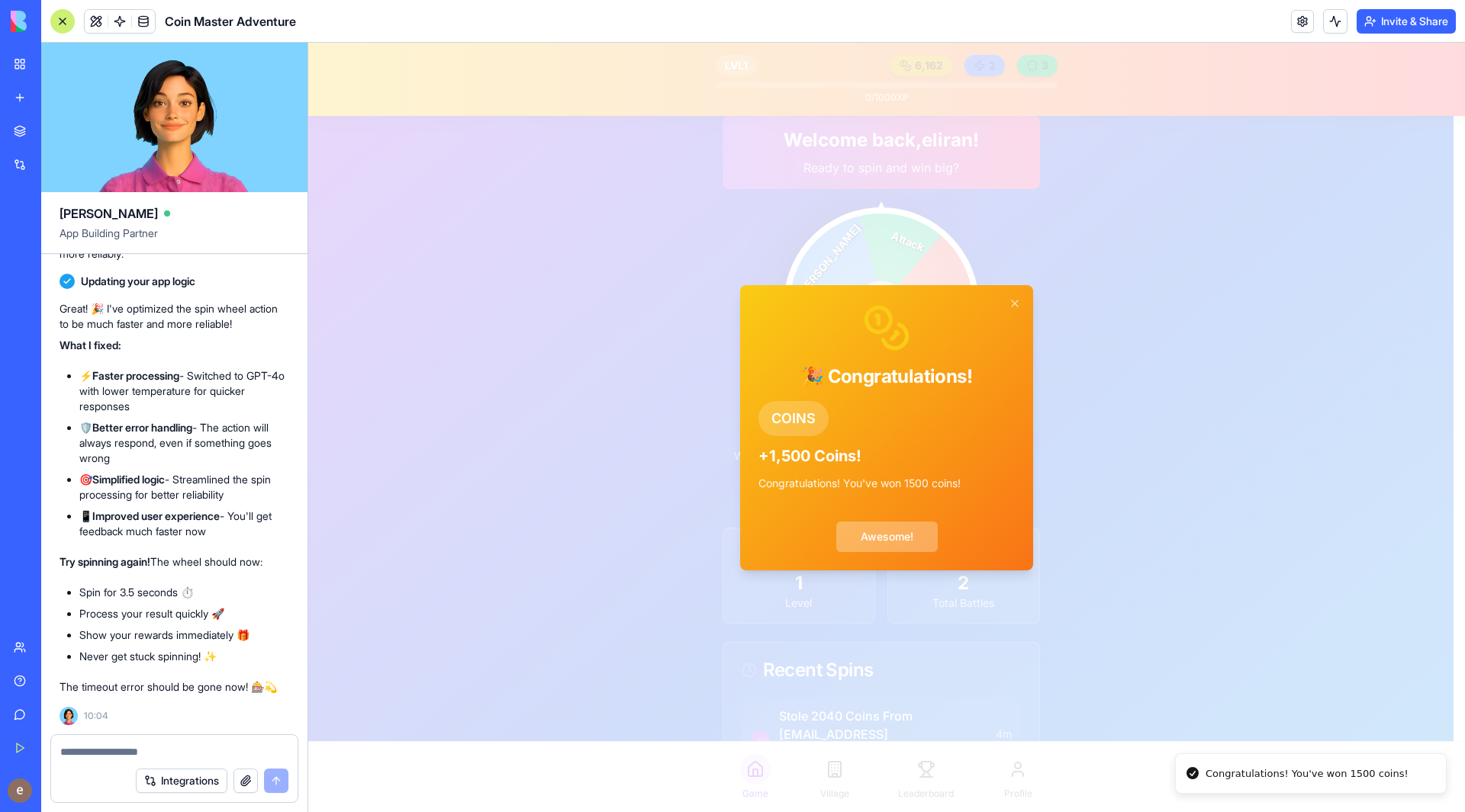
click at [887, 543] on button "Awesome!" at bounding box center [887, 537] width 101 height 31
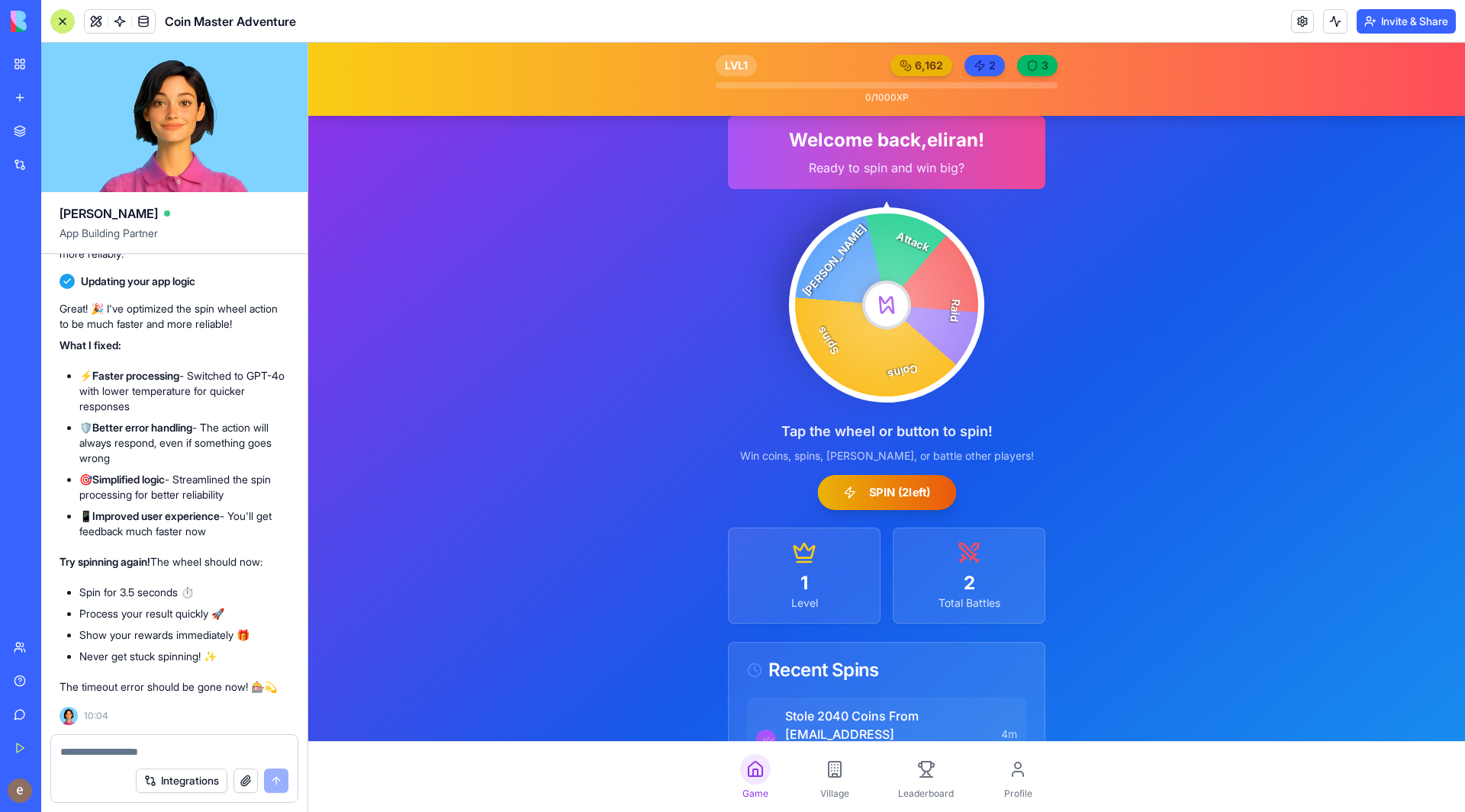
click at [900, 487] on button "SPIN ( 2 left)" at bounding box center [886, 493] width 139 height 35
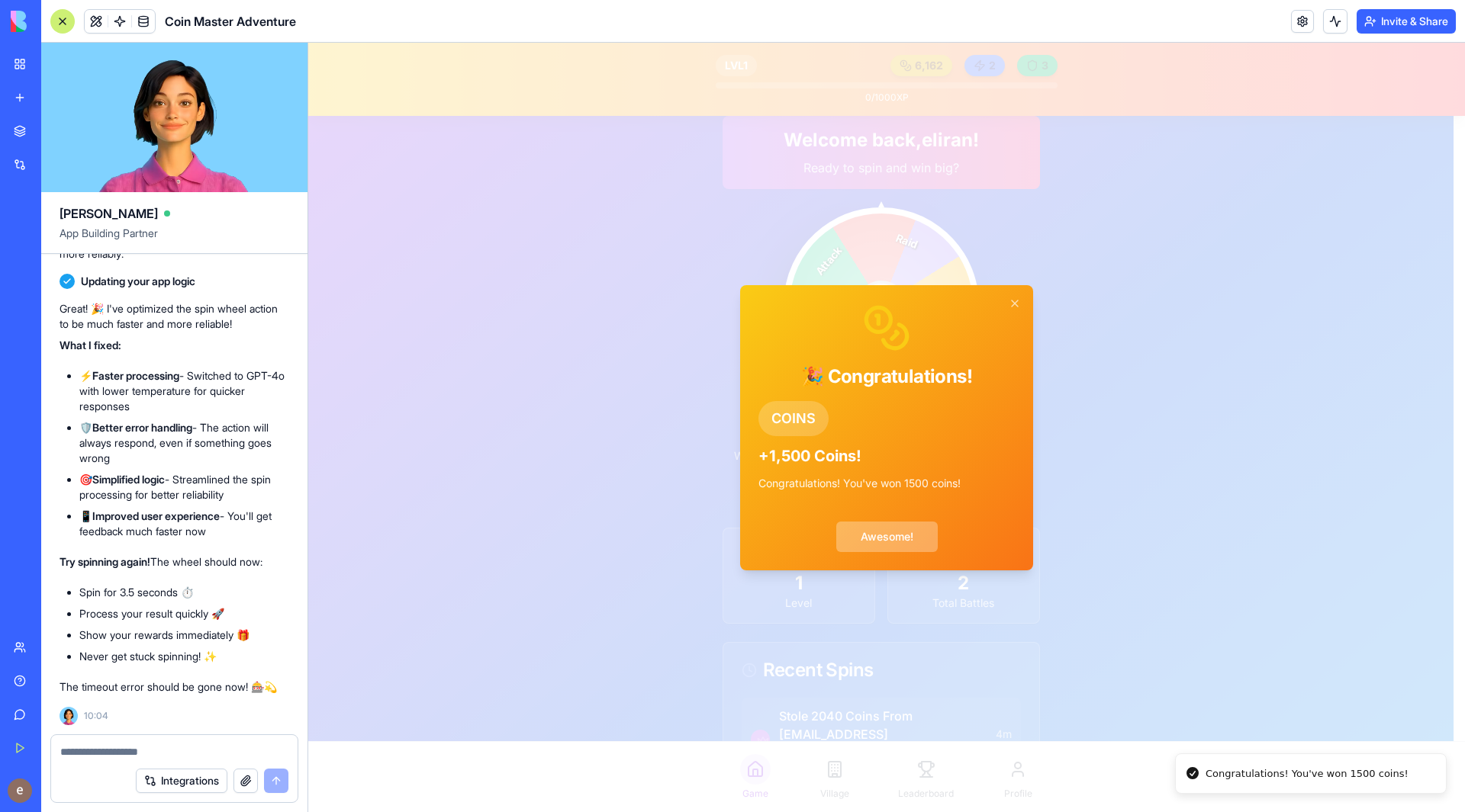
click at [888, 529] on button "Awesome!" at bounding box center [887, 537] width 101 height 31
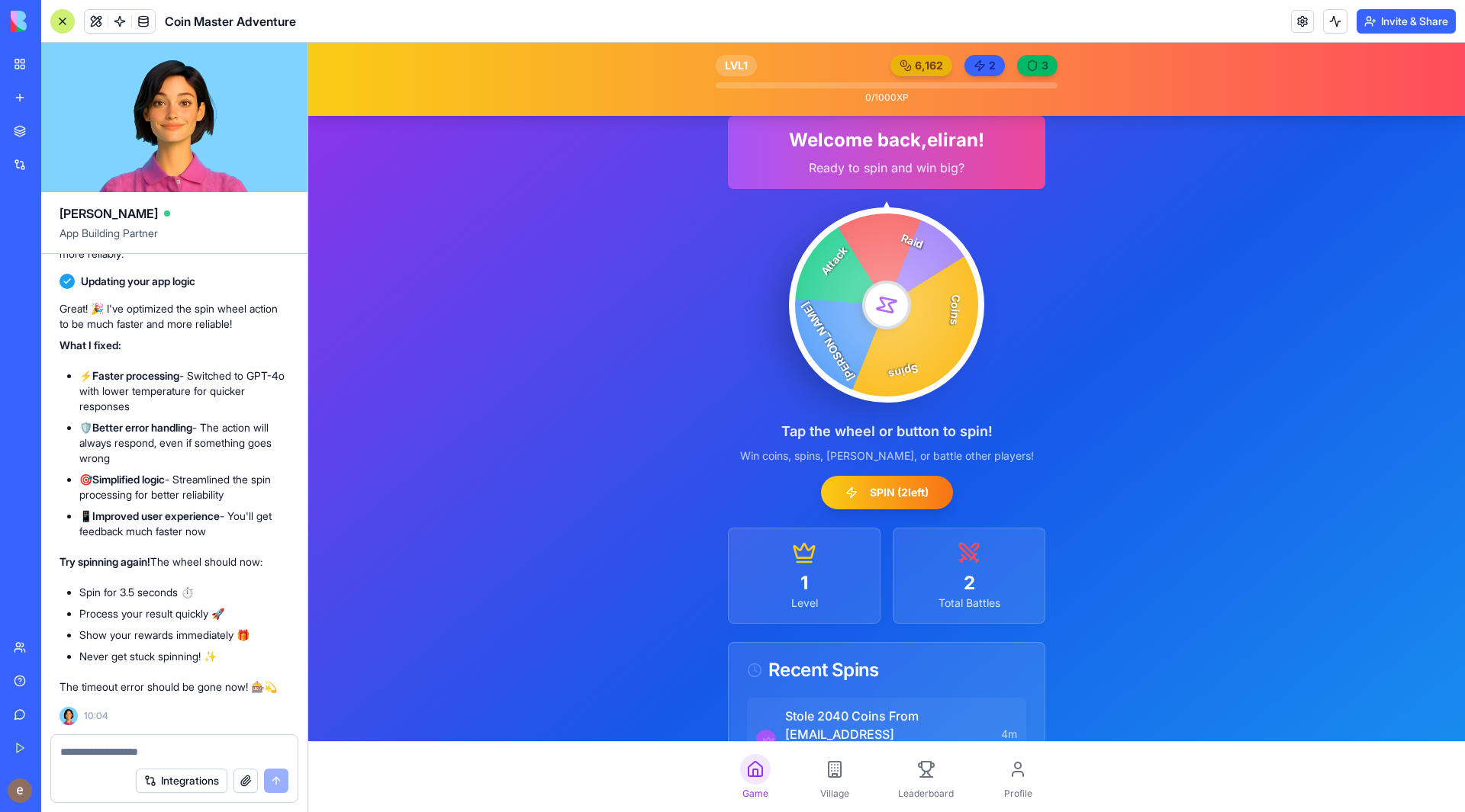
click at [830, 777] on rect at bounding box center [835, 770] width 12 height 15
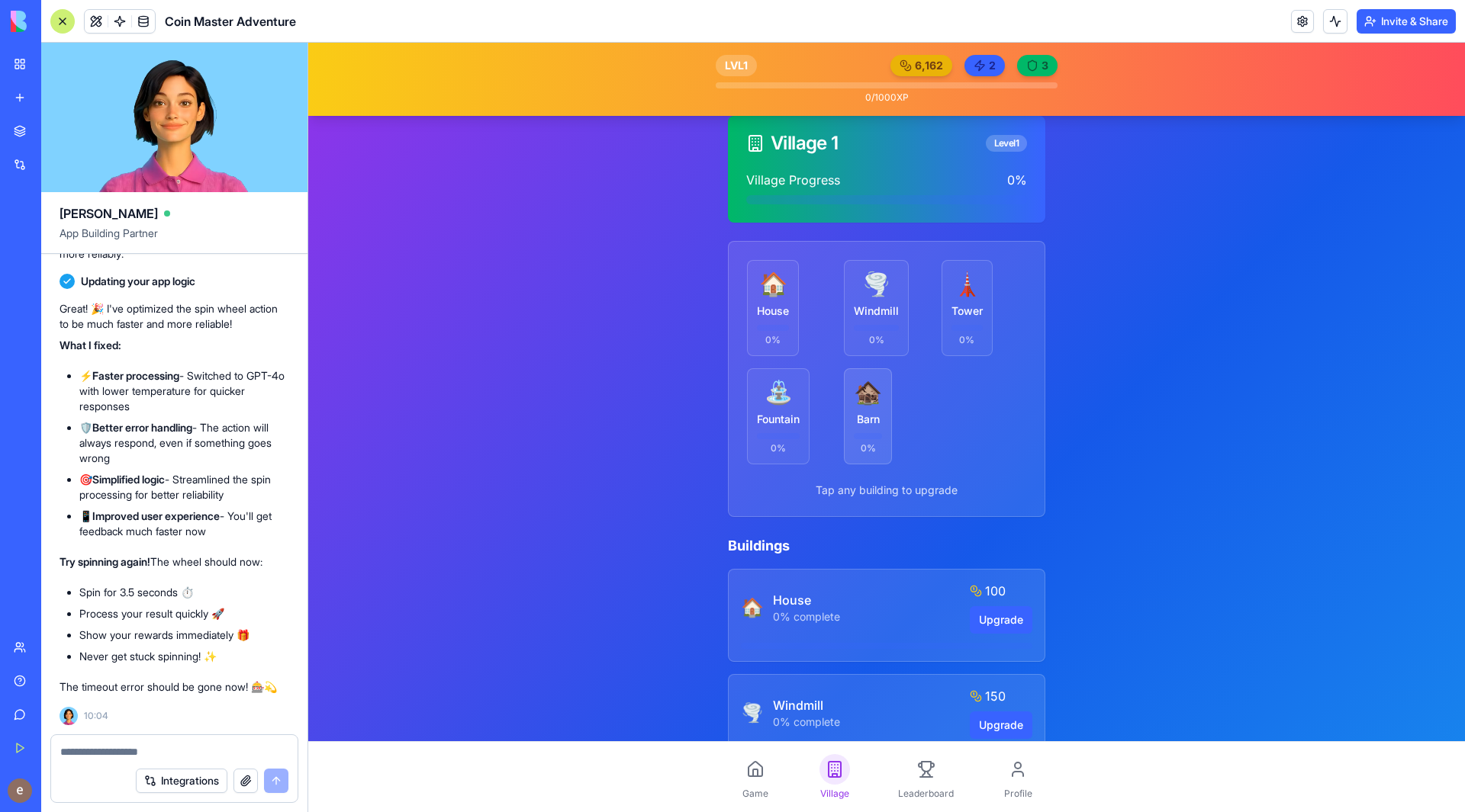
click at [864, 405] on div "🏚️" at bounding box center [867, 392] width 28 height 28
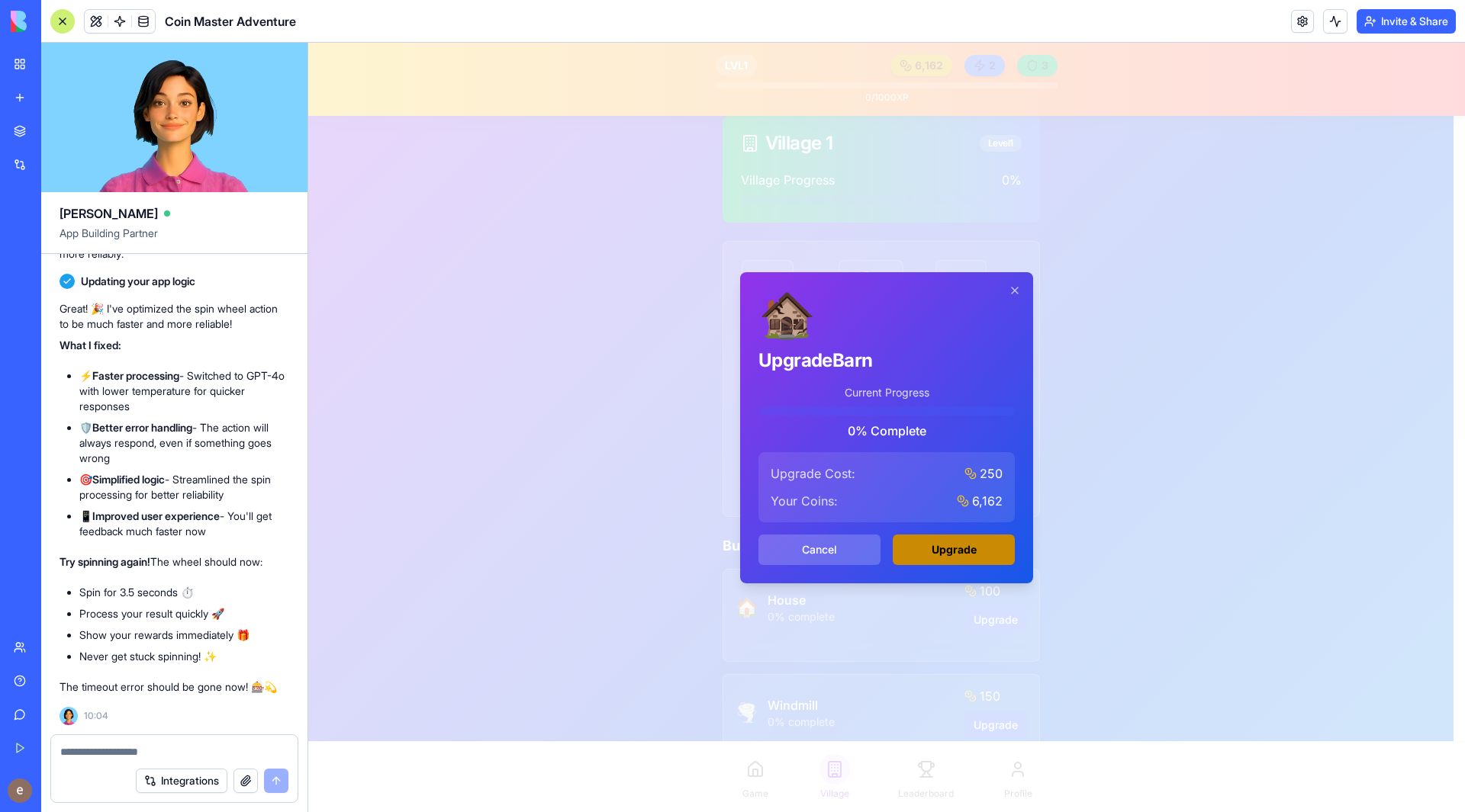
click at [974, 554] on button "Upgrade" at bounding box center [953, 550] width 122 height 31
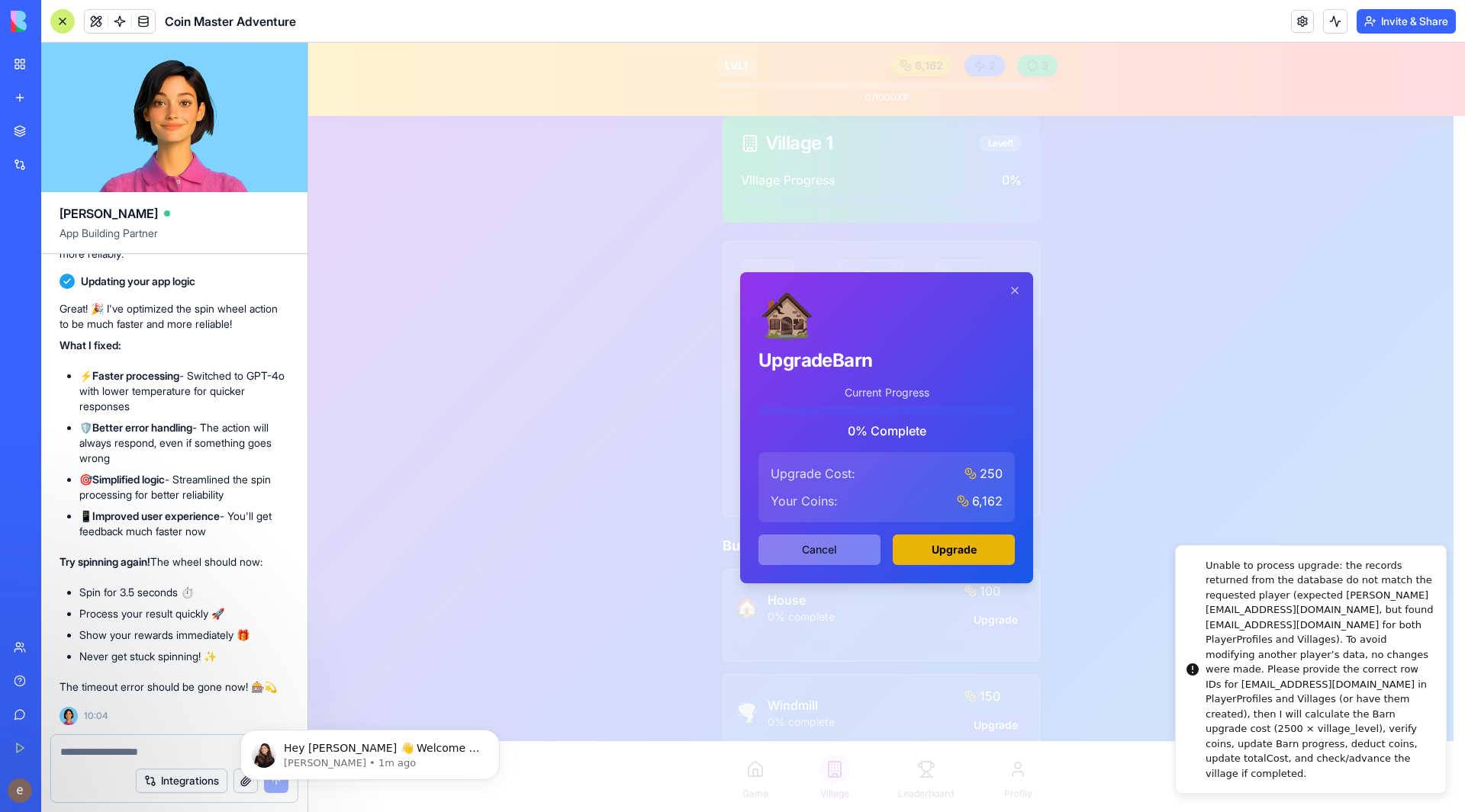
click at [838, 552] on button "Cancel" at bounding box center [819, 550] width 122 height 31
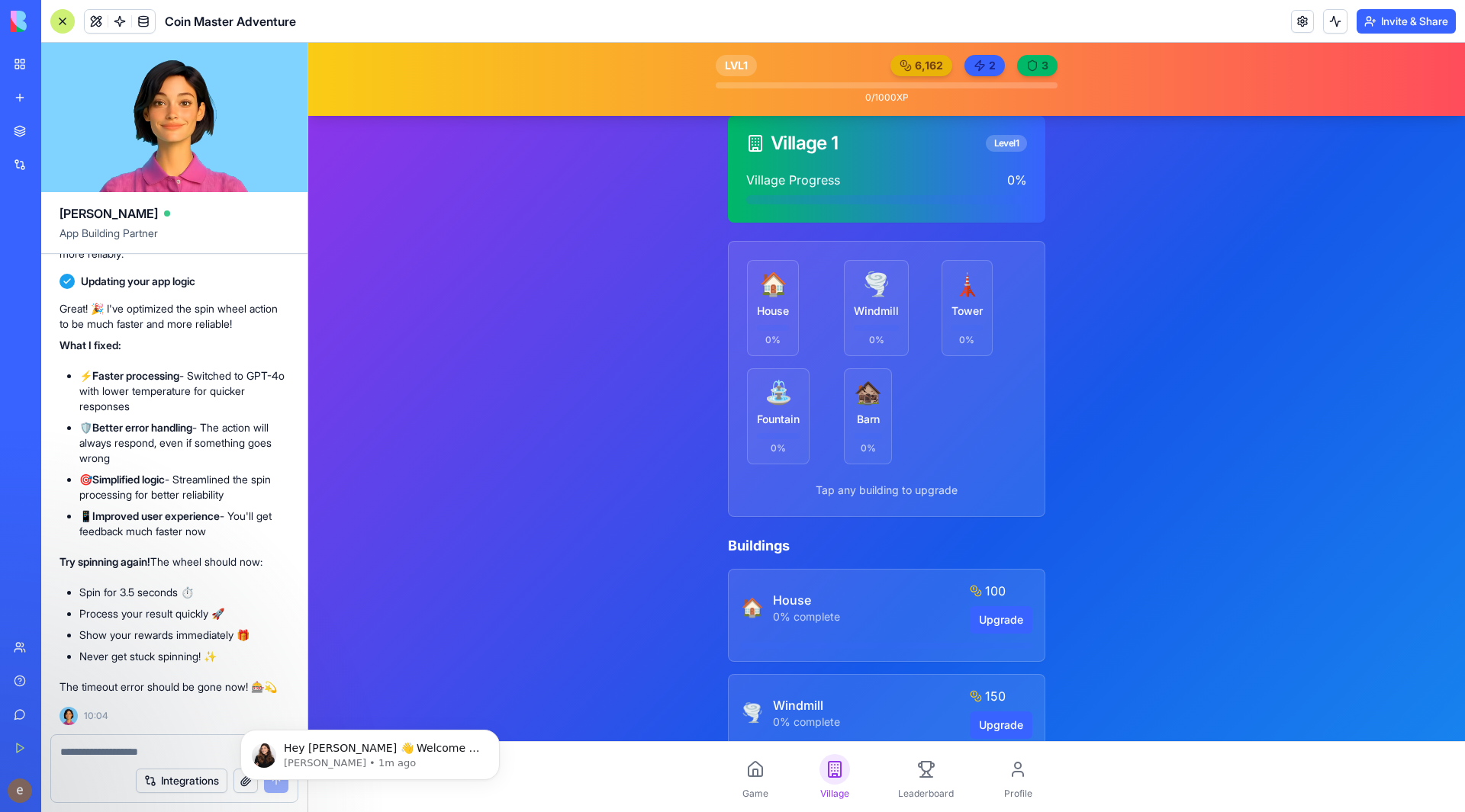
click at [95, 751] on textarea at bounding box center [174, 752] width 228 height 15
type textarea "**********"
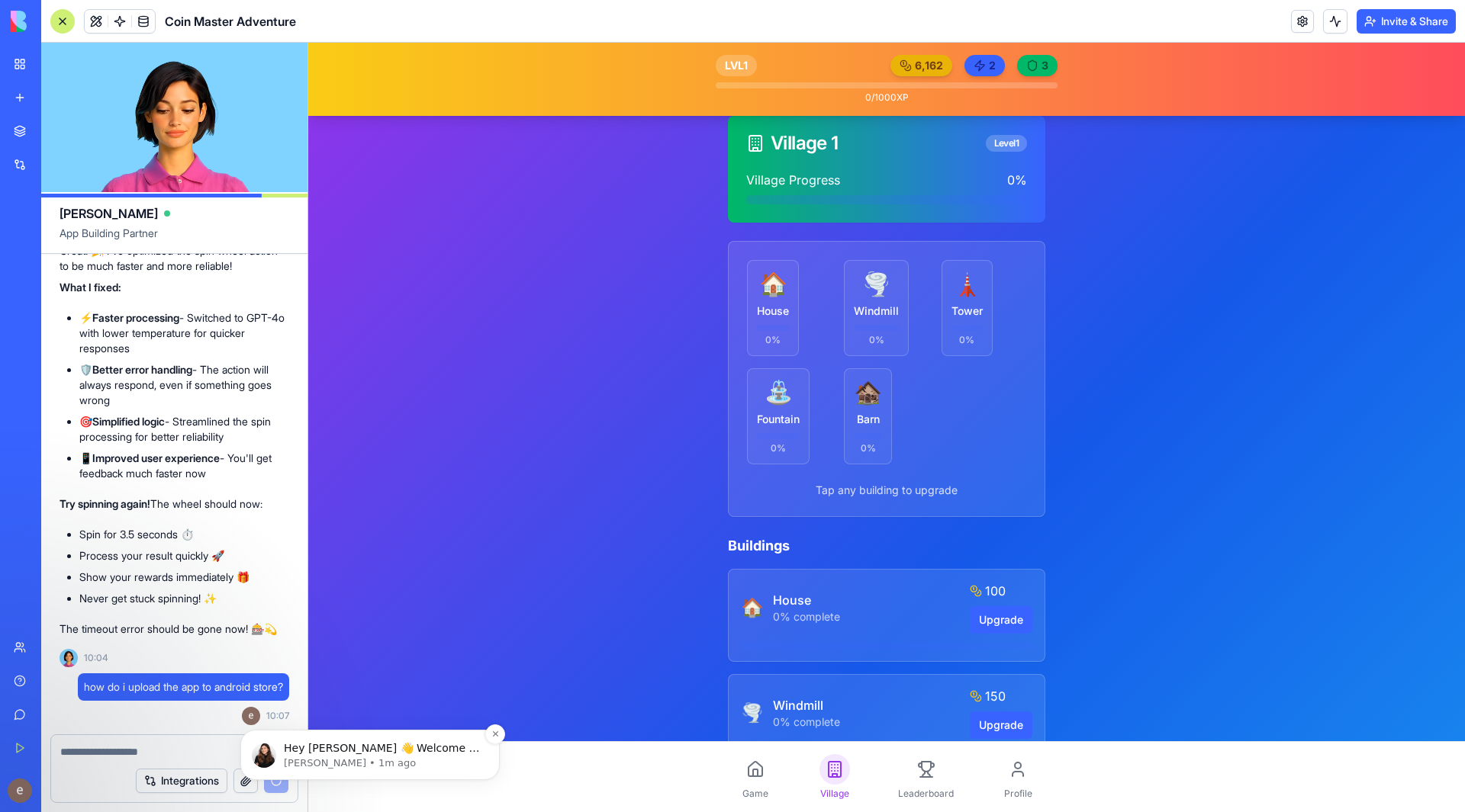
click at [422, 751] on p "Hey [PERSON_NAME] 👋 Welcome to Blocks 🙌 I'm here if you have any questions!" at bounding box center [382, 749] width 197 height 15
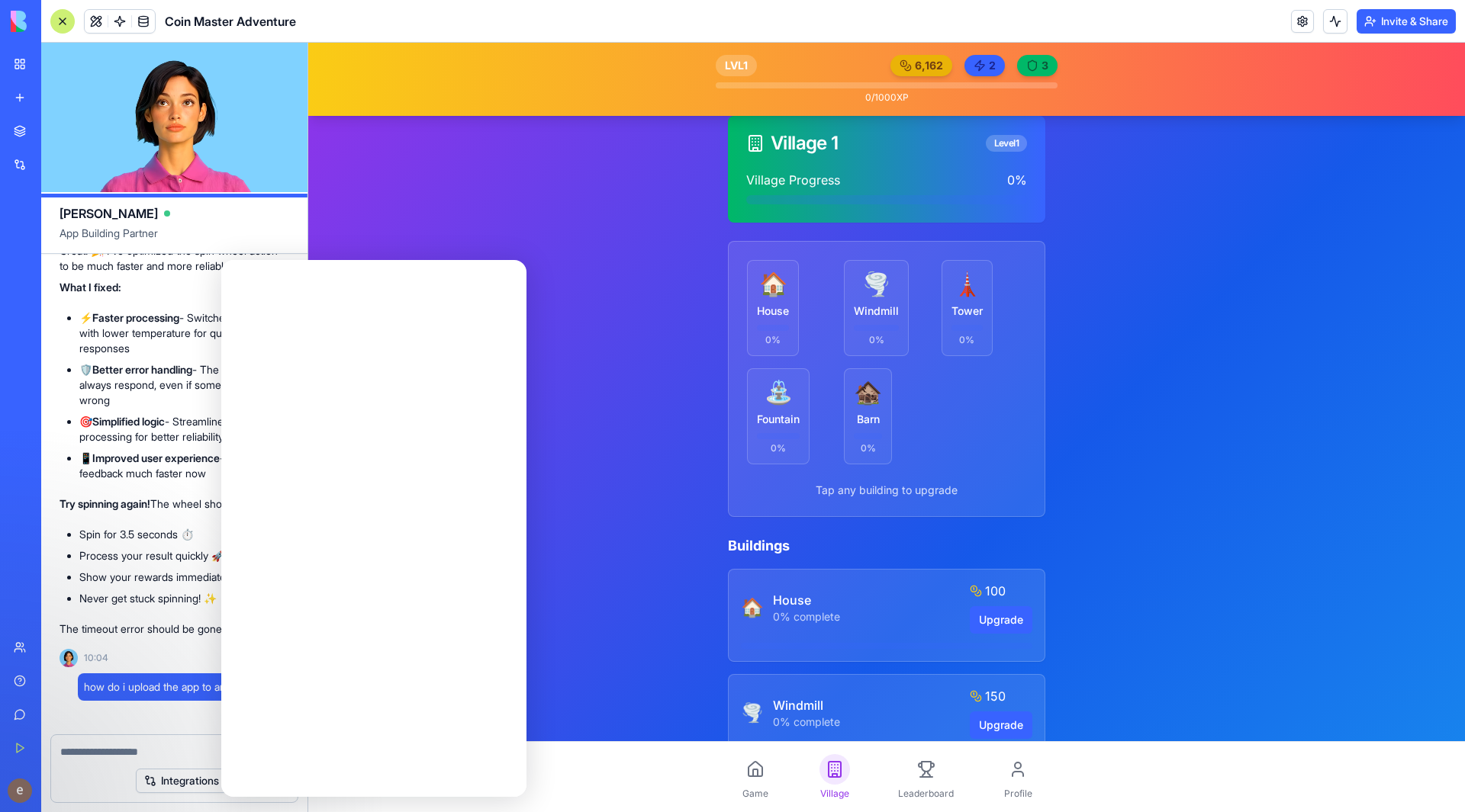
scroll to position [0, 0]
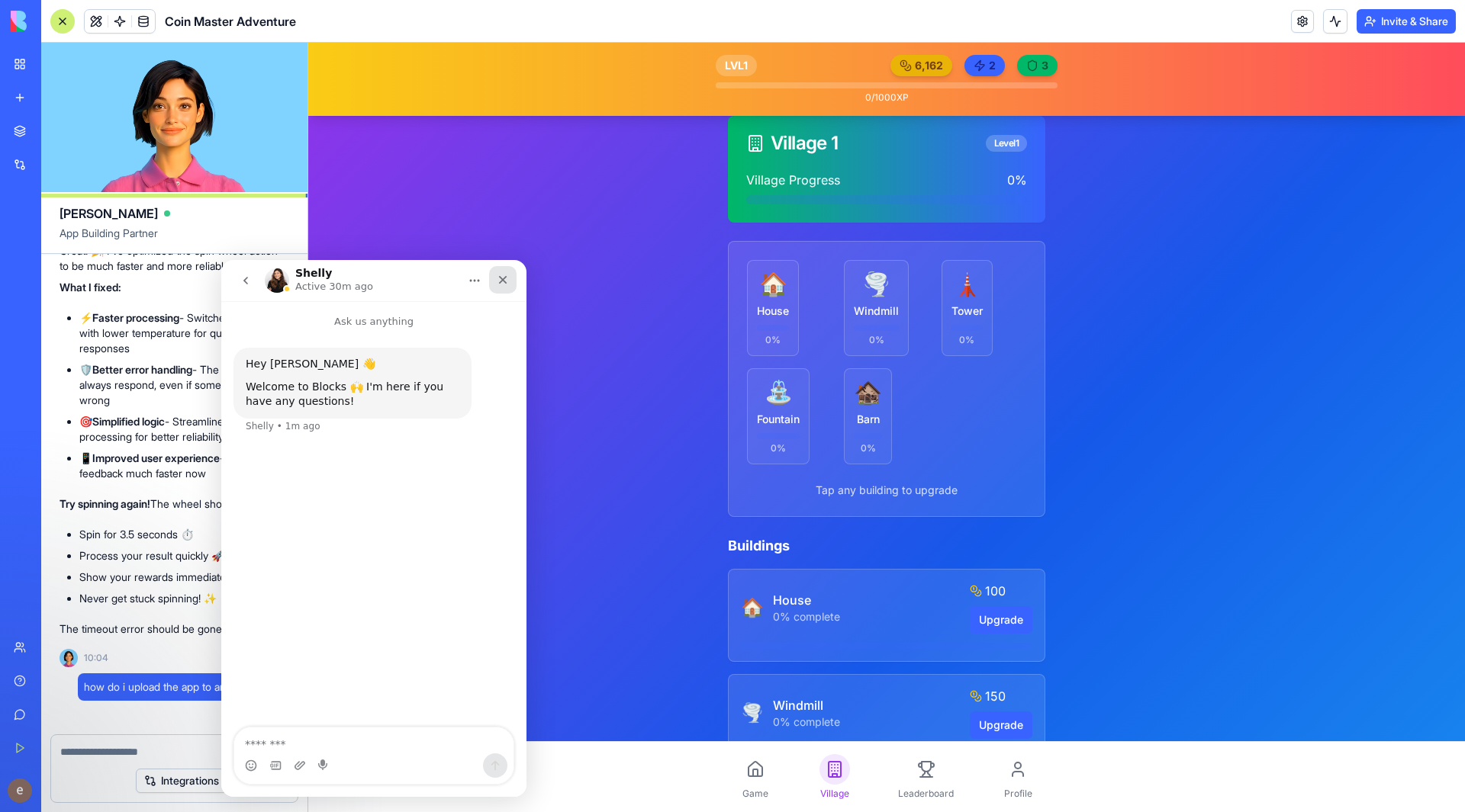
click at [509, 275] on icon "Close" at bounding box center [503, 280] width 12 height 12
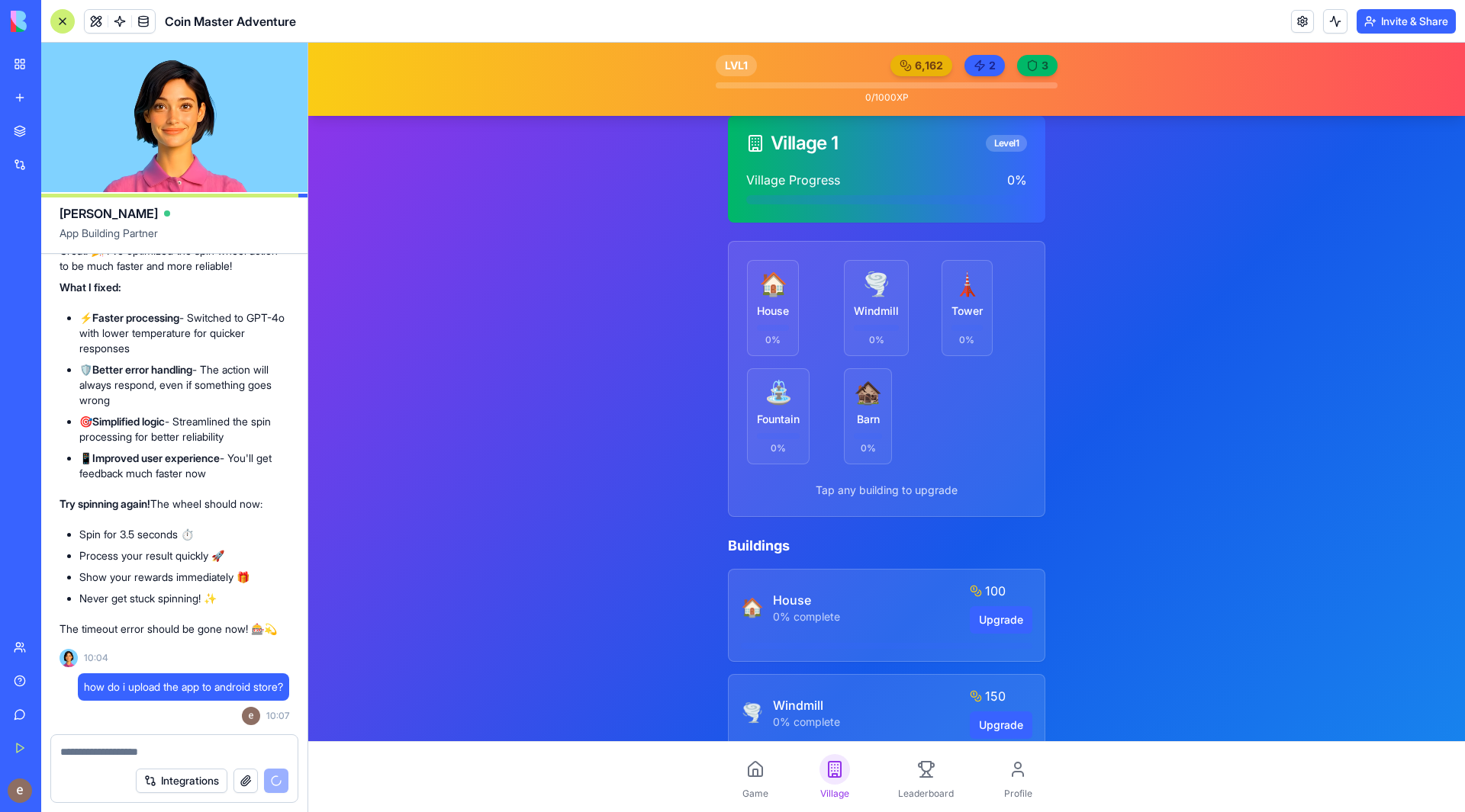
scroll to position [4282, 0]
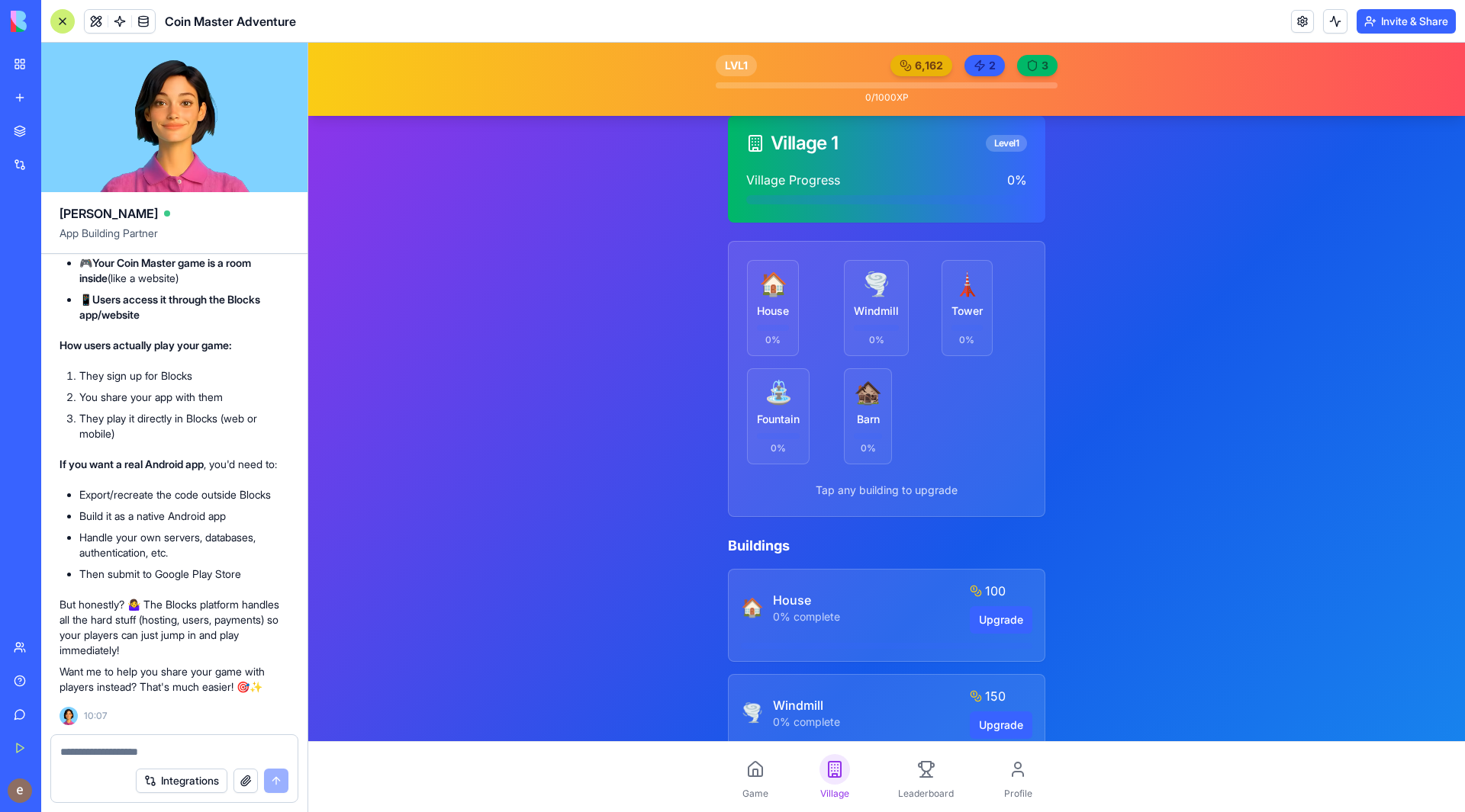
click at [38, 646] on div "Team" at bounding box center [47, 648] width 20 height 15
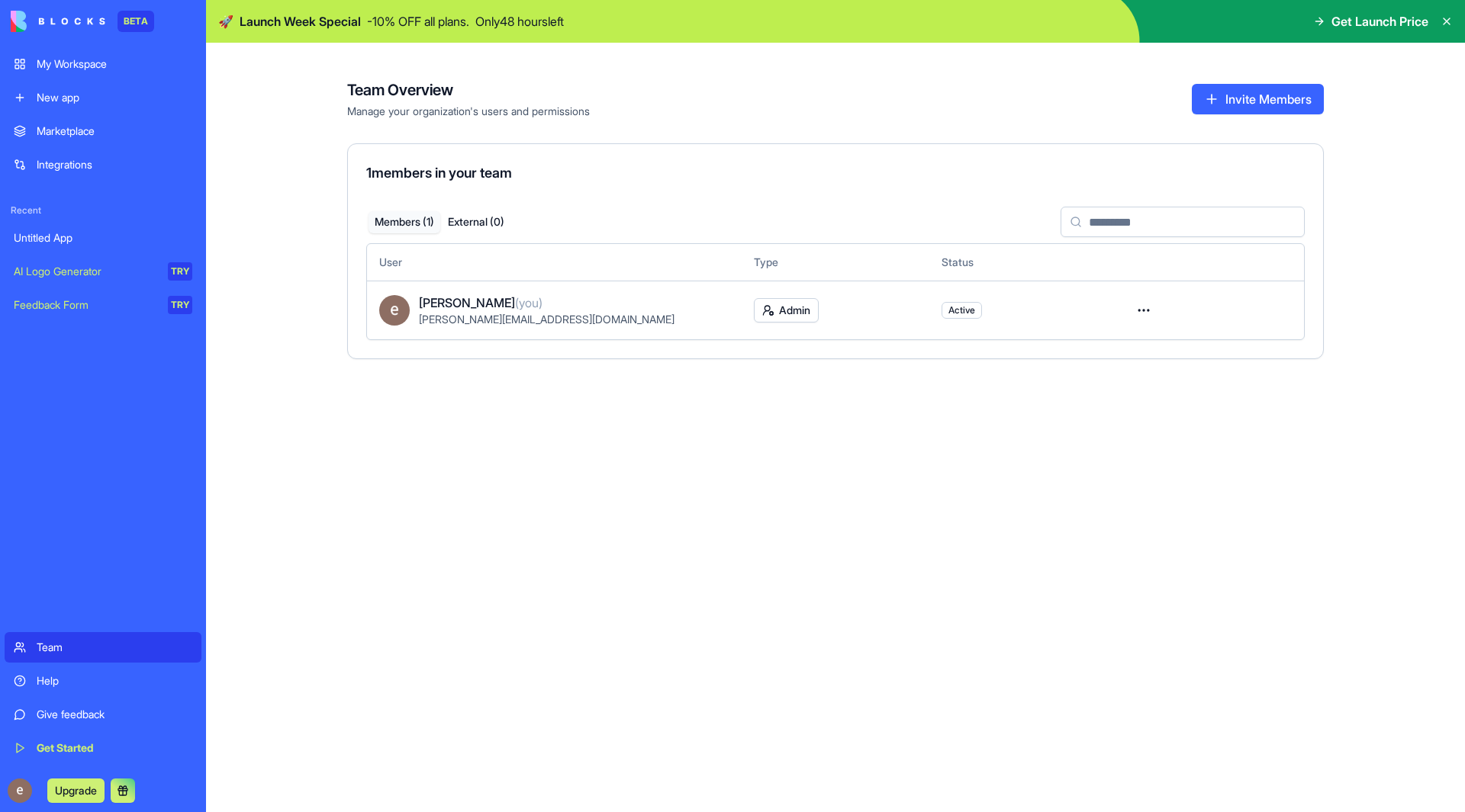
click at [104, 105] on link "New app" at bounding box center [103, 97] width 197 height 31
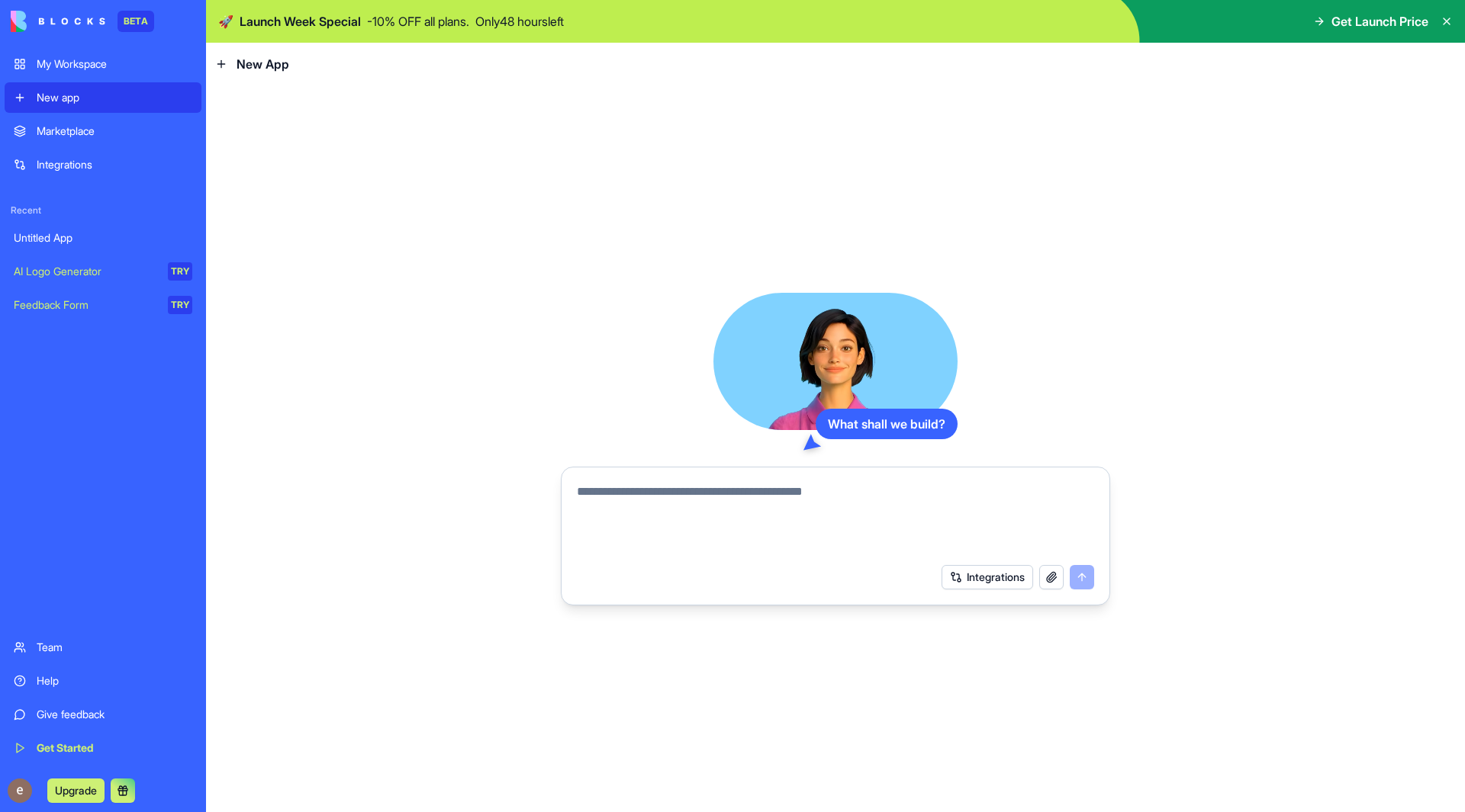
click at [107, 71] on div "My Workspace" at bounding box center [114, 64] width 156 height 15
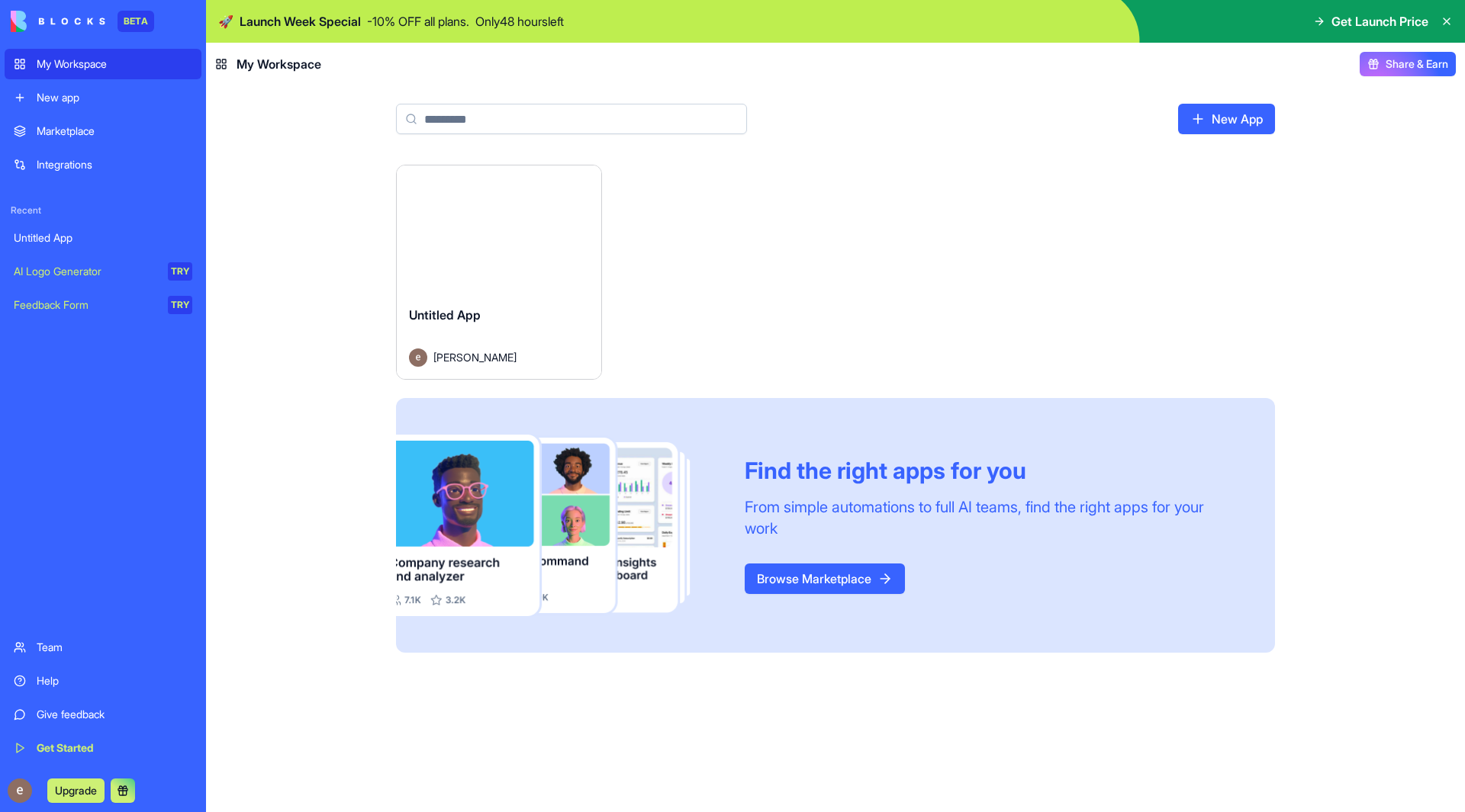
click at [512, 271] on div "Launch" at bounding box center [499, 229] width 205 height 128
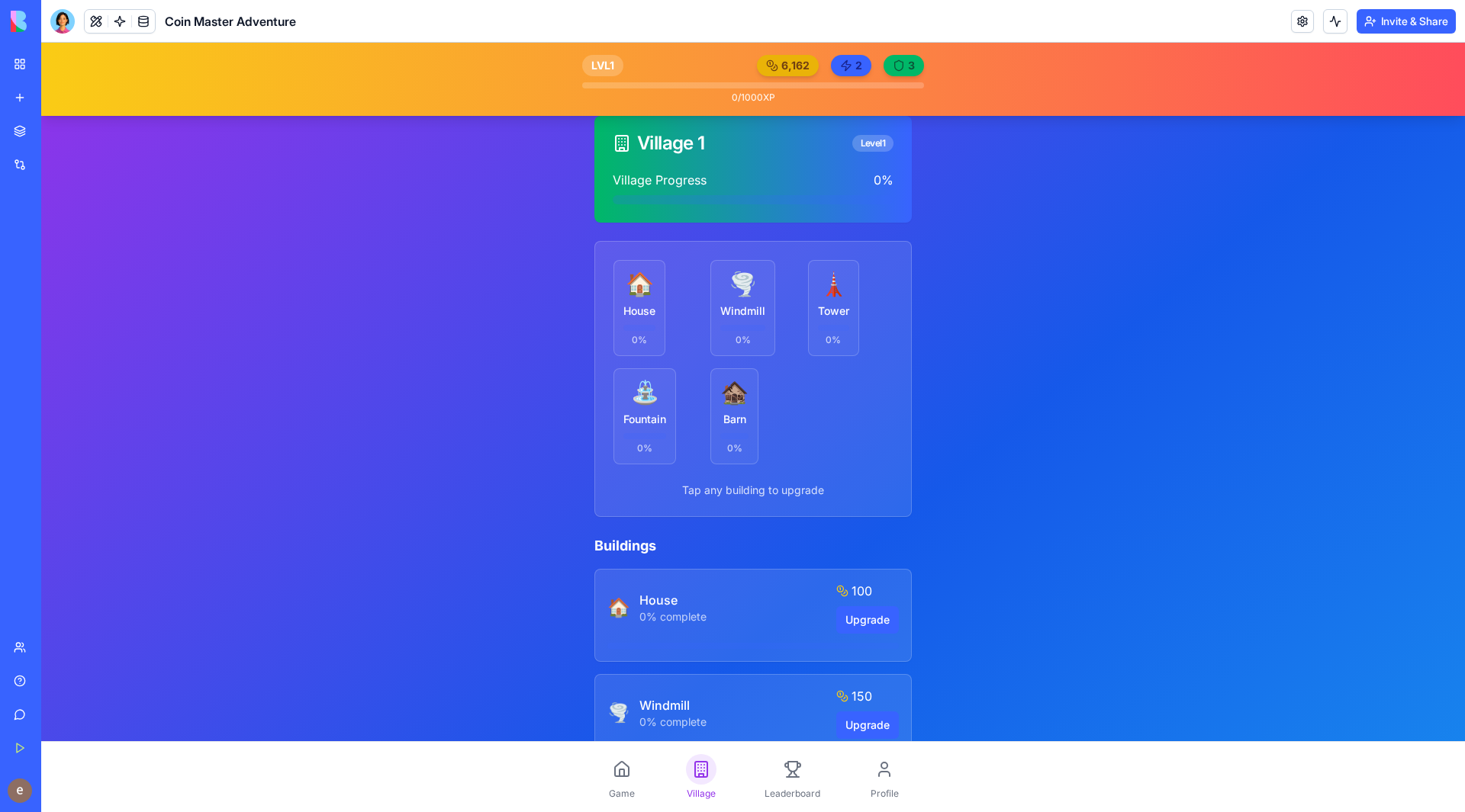
click at [328, 188] on div "Village 1 Level 1 Village Progress 0 % 🏠 House 0 % 🌪️ Windmill 0 % 🗼 Tower 0 % …" at bounding box center [753, 645] width 1424 height 1204
click at [616, 774] on icon at bounding box center [622, 770] width 18 height 18
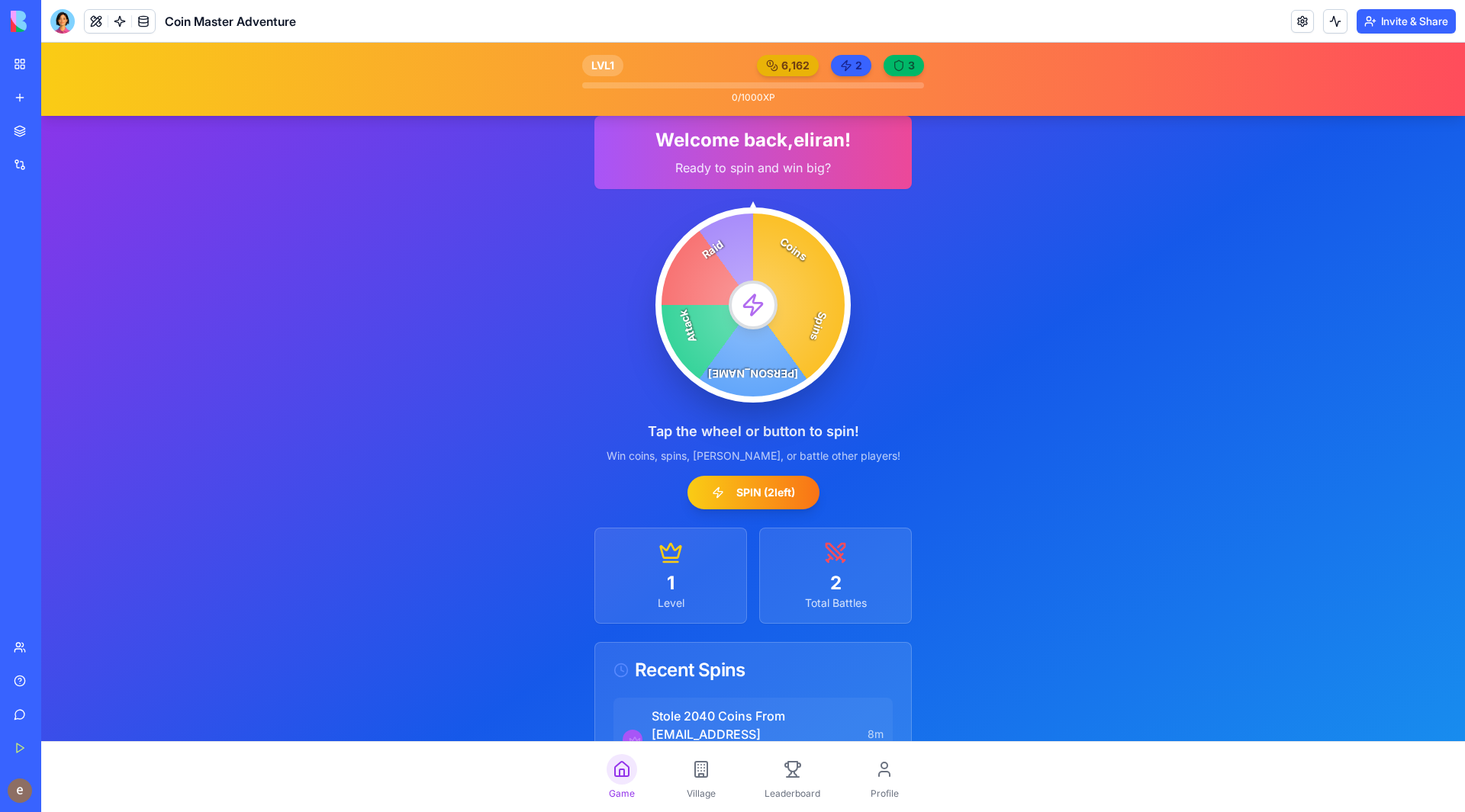
click at [21, 270] on div "AI Logo Generator" at bounding box center [18, 271] width 8 height 15
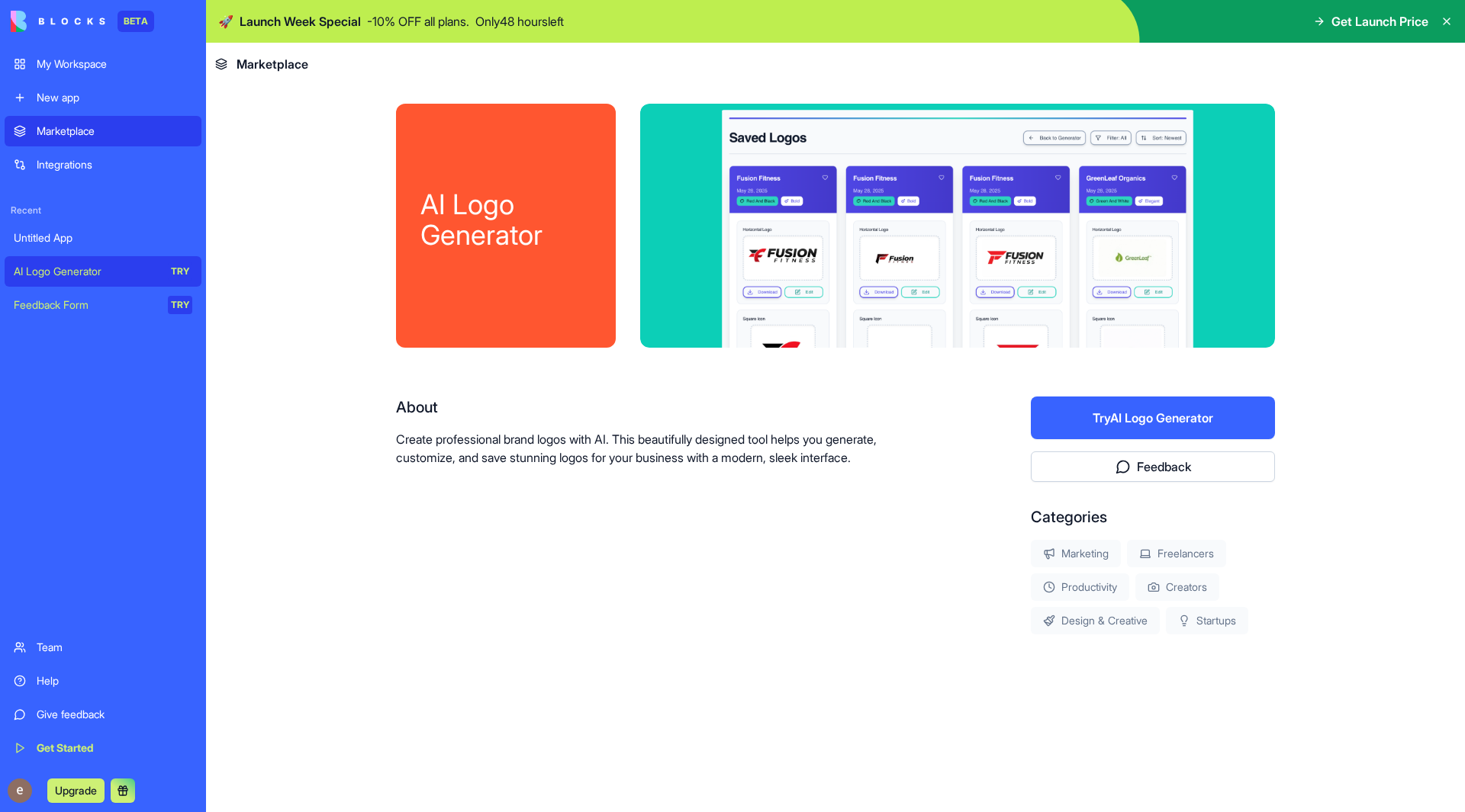
click at [91, 70] on div "My Workspace" at bounding box center [114, 64] width 156 height 15
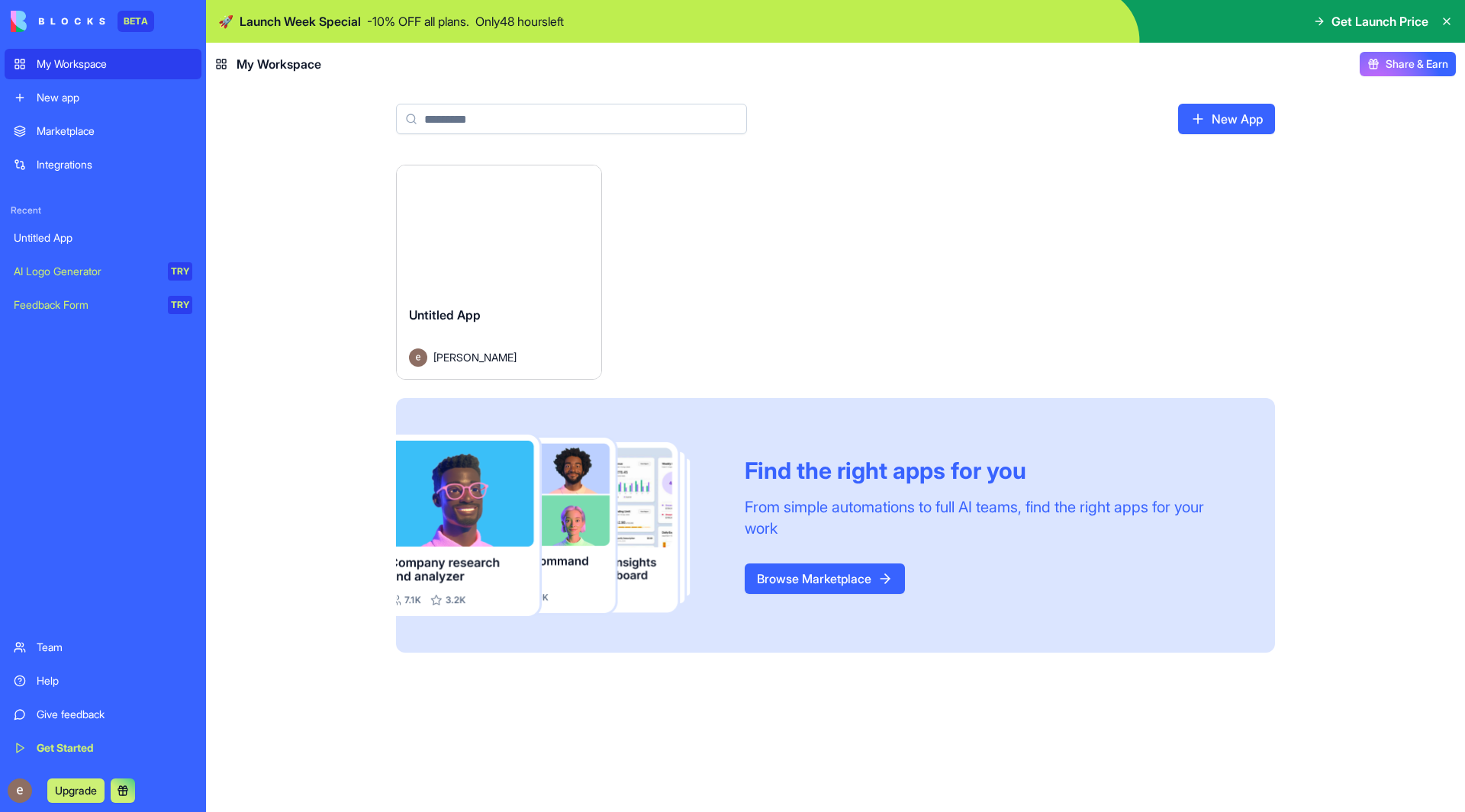
click at [583, 184] on html "BETA My Workspace New app Marketplace Integrations Recent Untitled App AI Logo …" at bounding box center [732, 406] width 1465 height 812
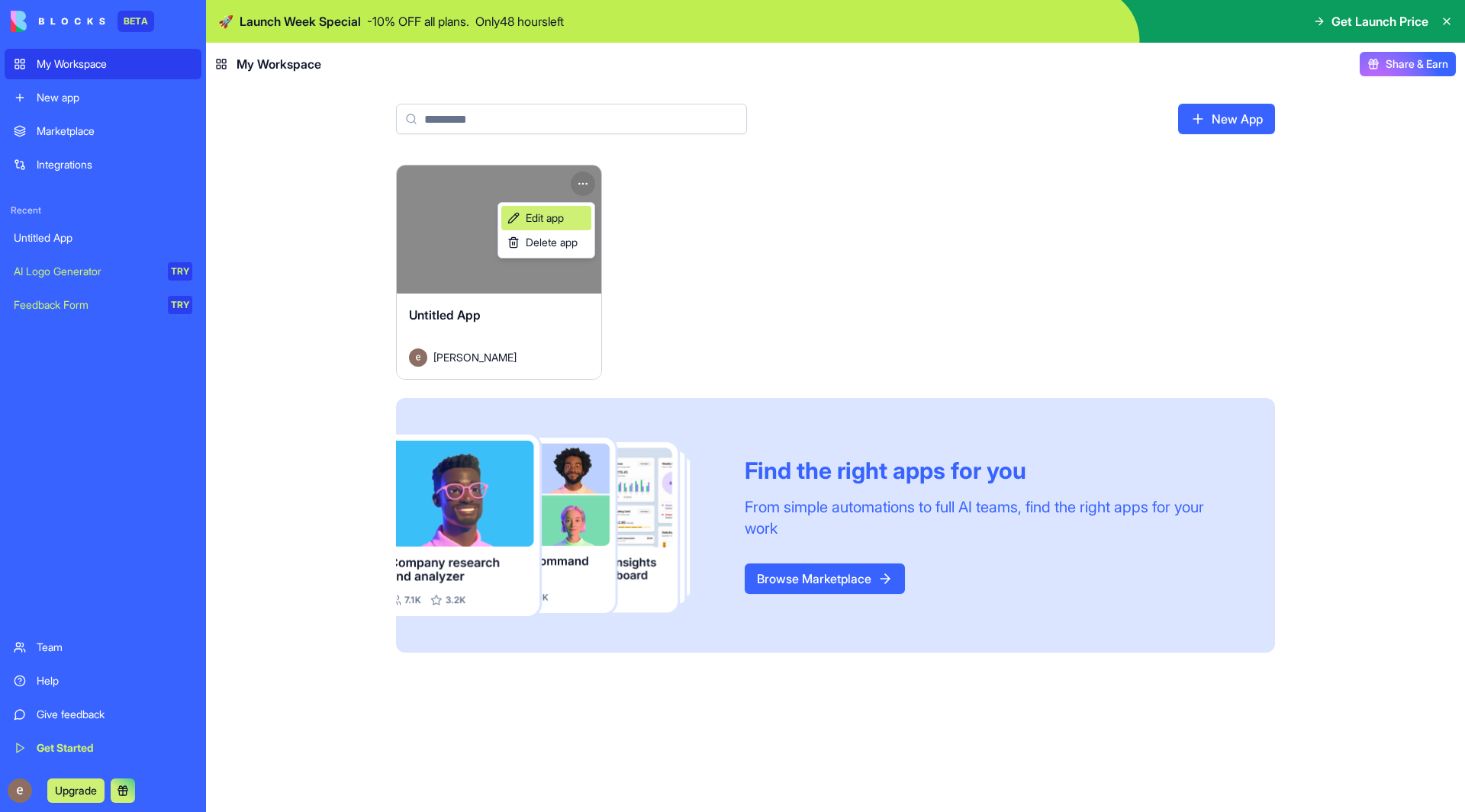
click at [559, 220] on span "Edit app" at bounding box center [545, 219] width 38 height 15
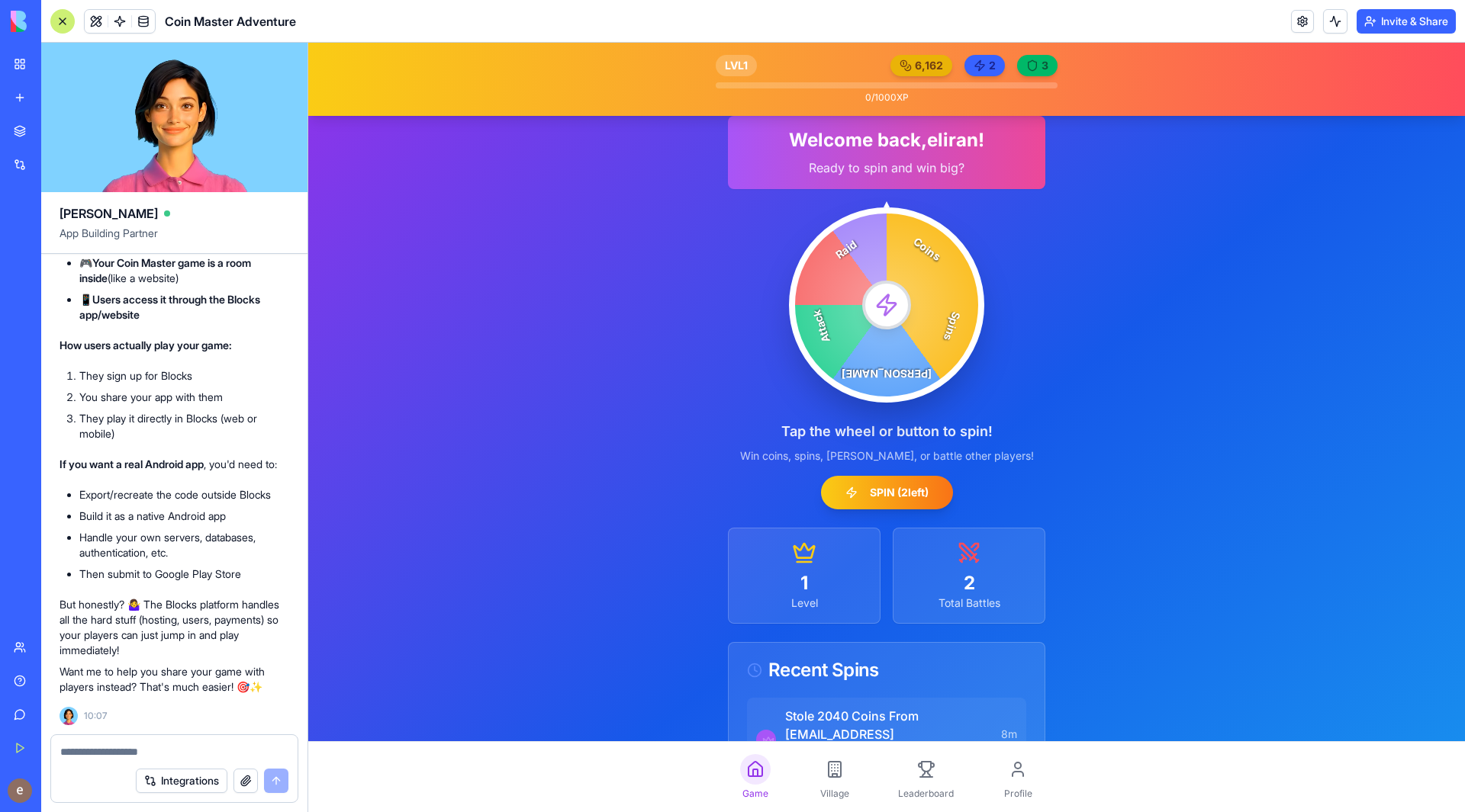
scroll to position [4206, 0]
click at [156, 743] on div at bounding box center [174, 748] width 246 height 25
type textarea "**********"
click at [275, 777] on button "submit" at bounding box center [276, 781] width 25 height 25
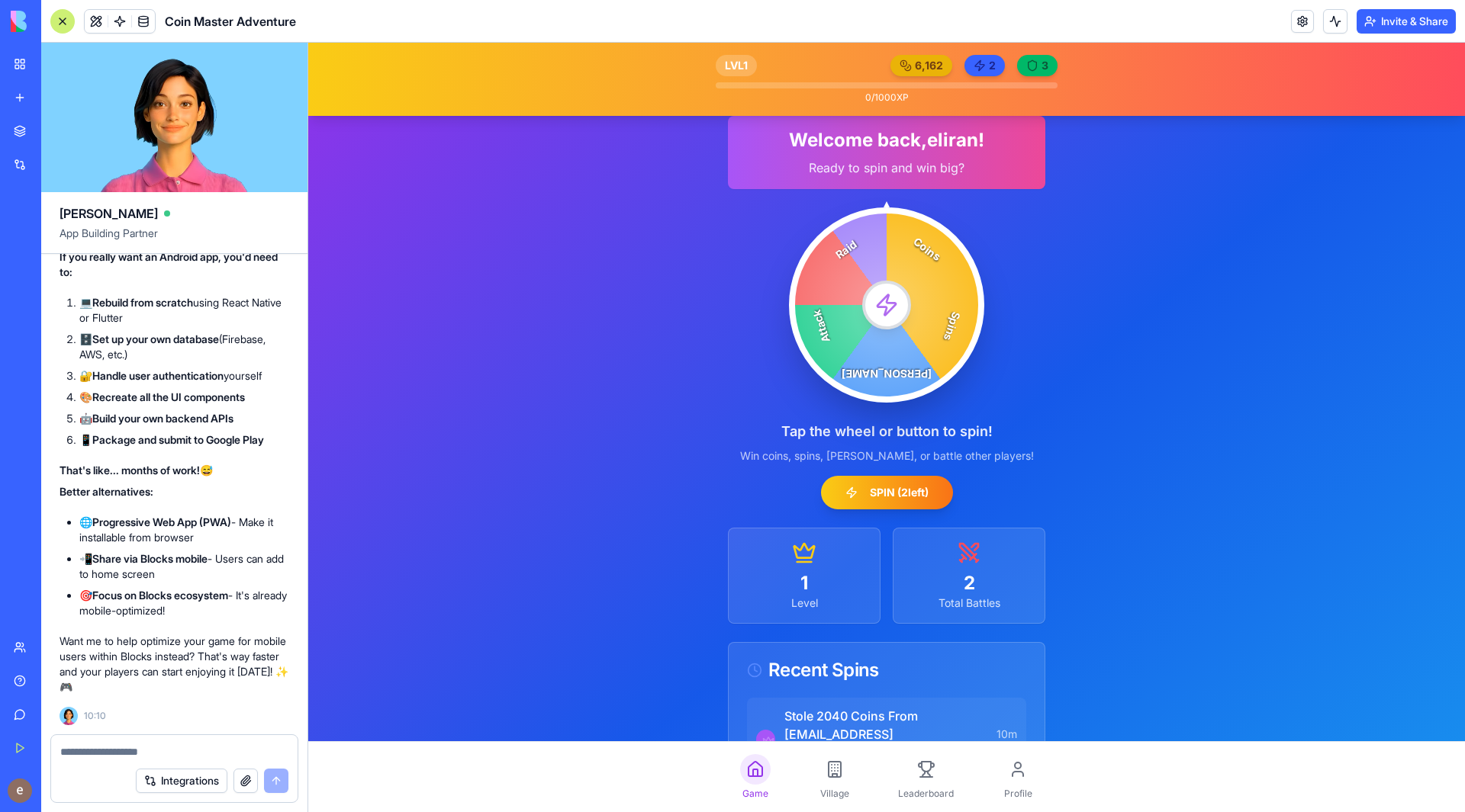
scroll to position [5087, 0]
